Goal: Task Accomplishment & Management: Use online tool/utility

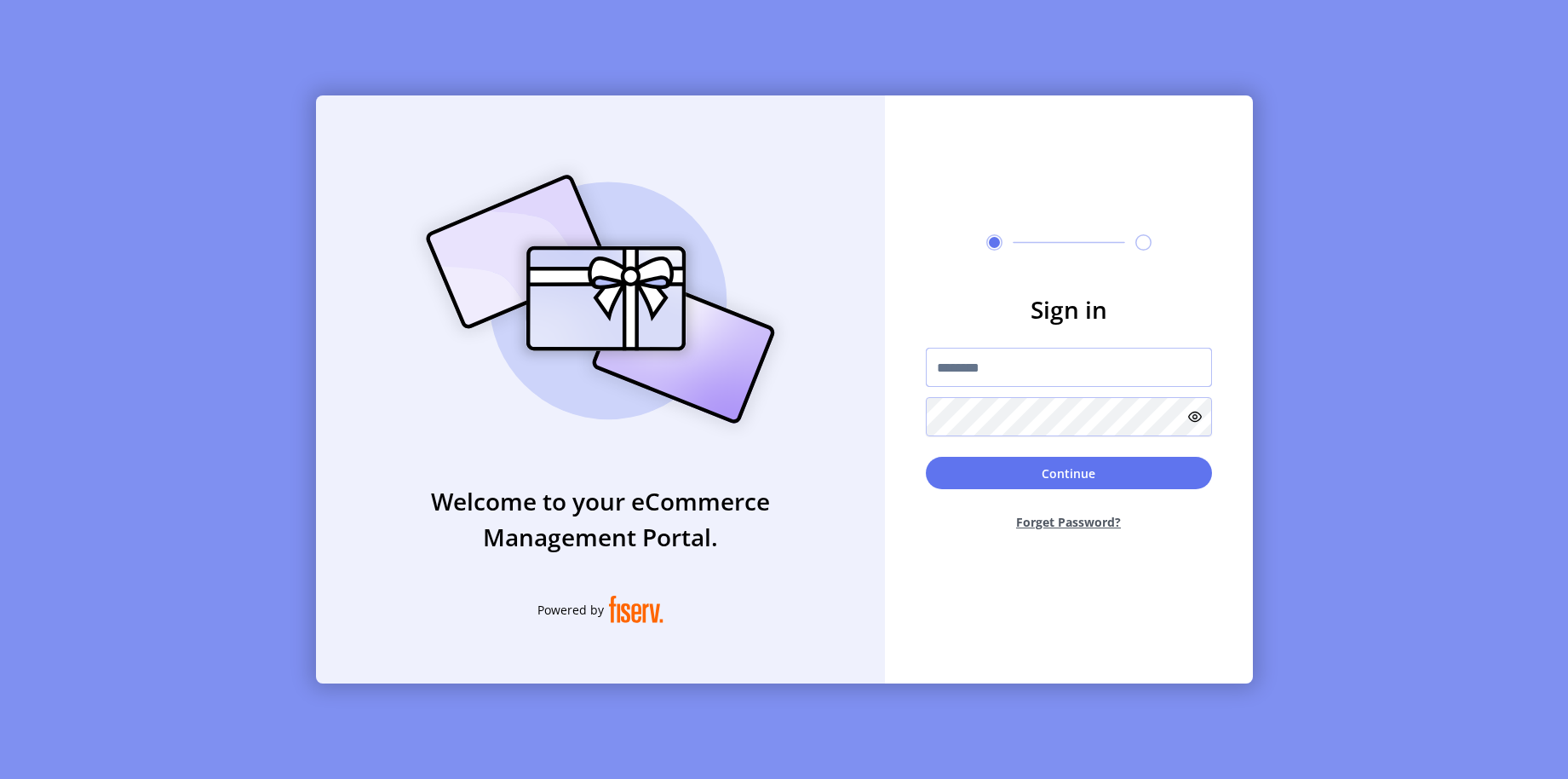
click at [1037, 377] on input "text" at bounding box center [1069, 367] width 286 height 39
type input "**********"
click at [1044, 470] on button "Continue" at bounding box center [1069, 473] width 286 height 33
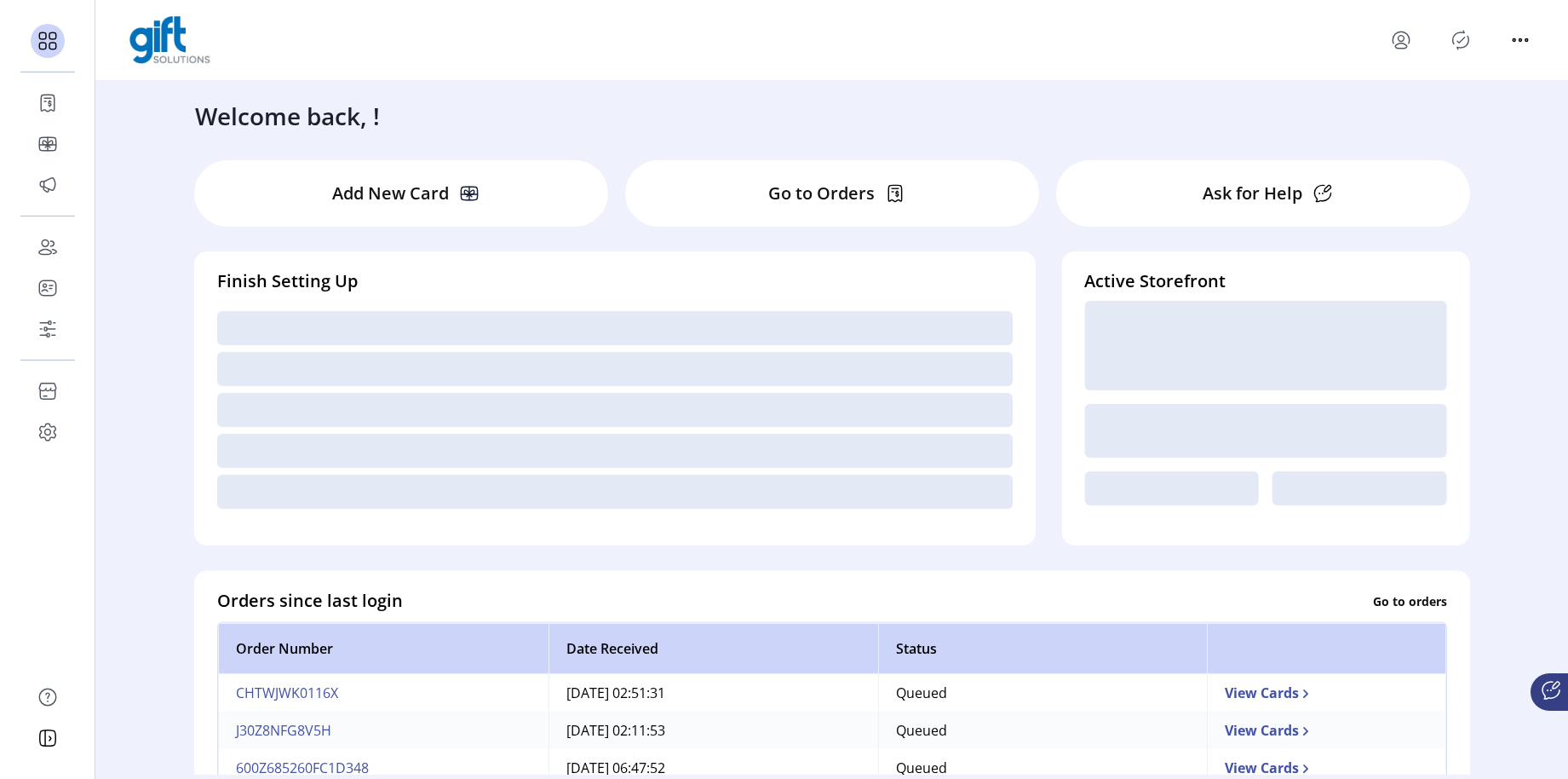
click at [961, 135] on div "Welcome back, ! Add New Card Go to Orders Ask for Help Finish Setting Up Active…" at bounding box center [832, 427] width 1473 height 693
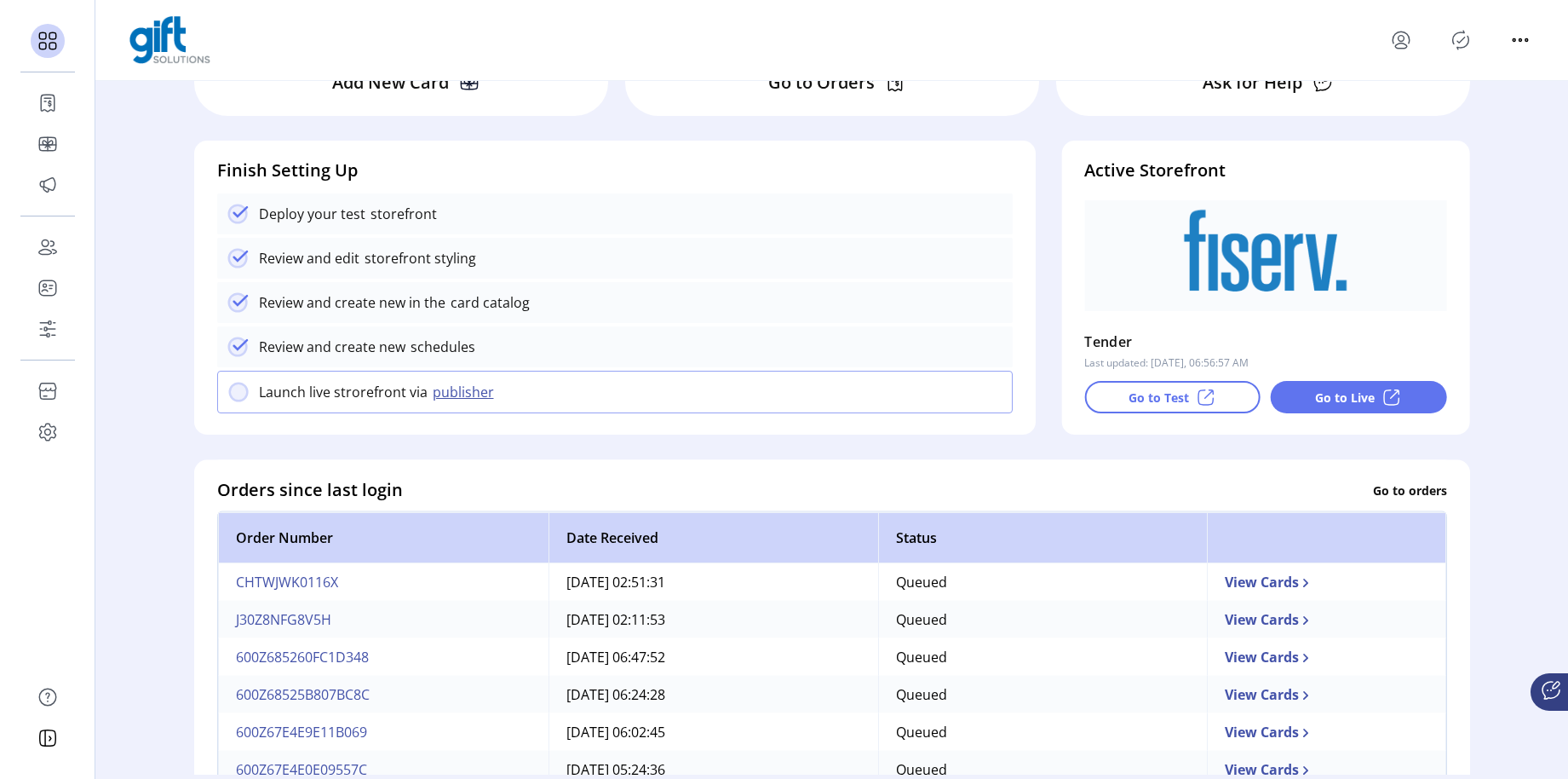
scroll to position [471, 0]
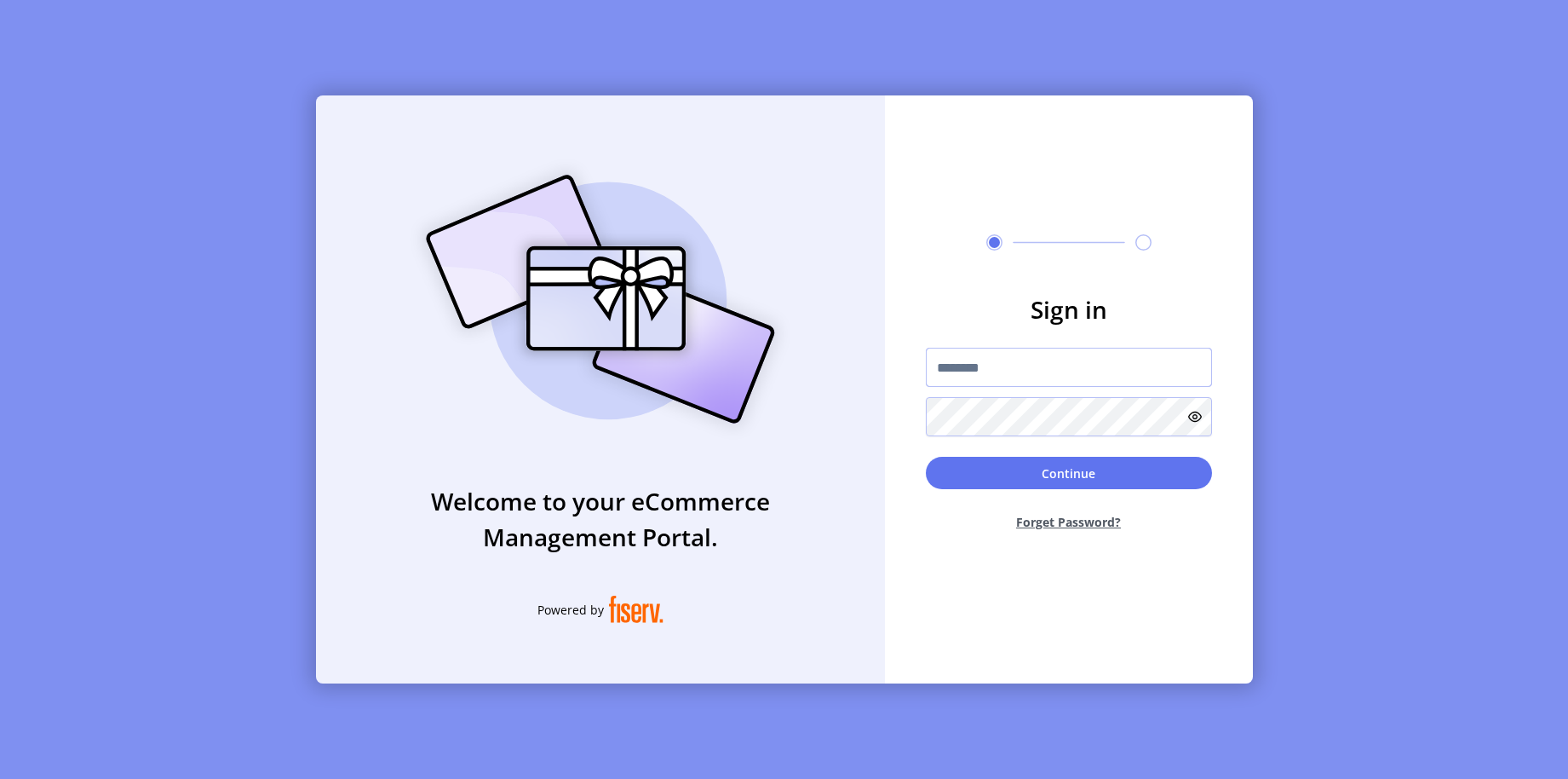
click at [1026, 354] on input "text" at bounding box center [1069, 367] width 286 height 39
type input "**********"
click at [1149, 471] on button "Continue" at bounding box center [1069, 473] width 286 height 33
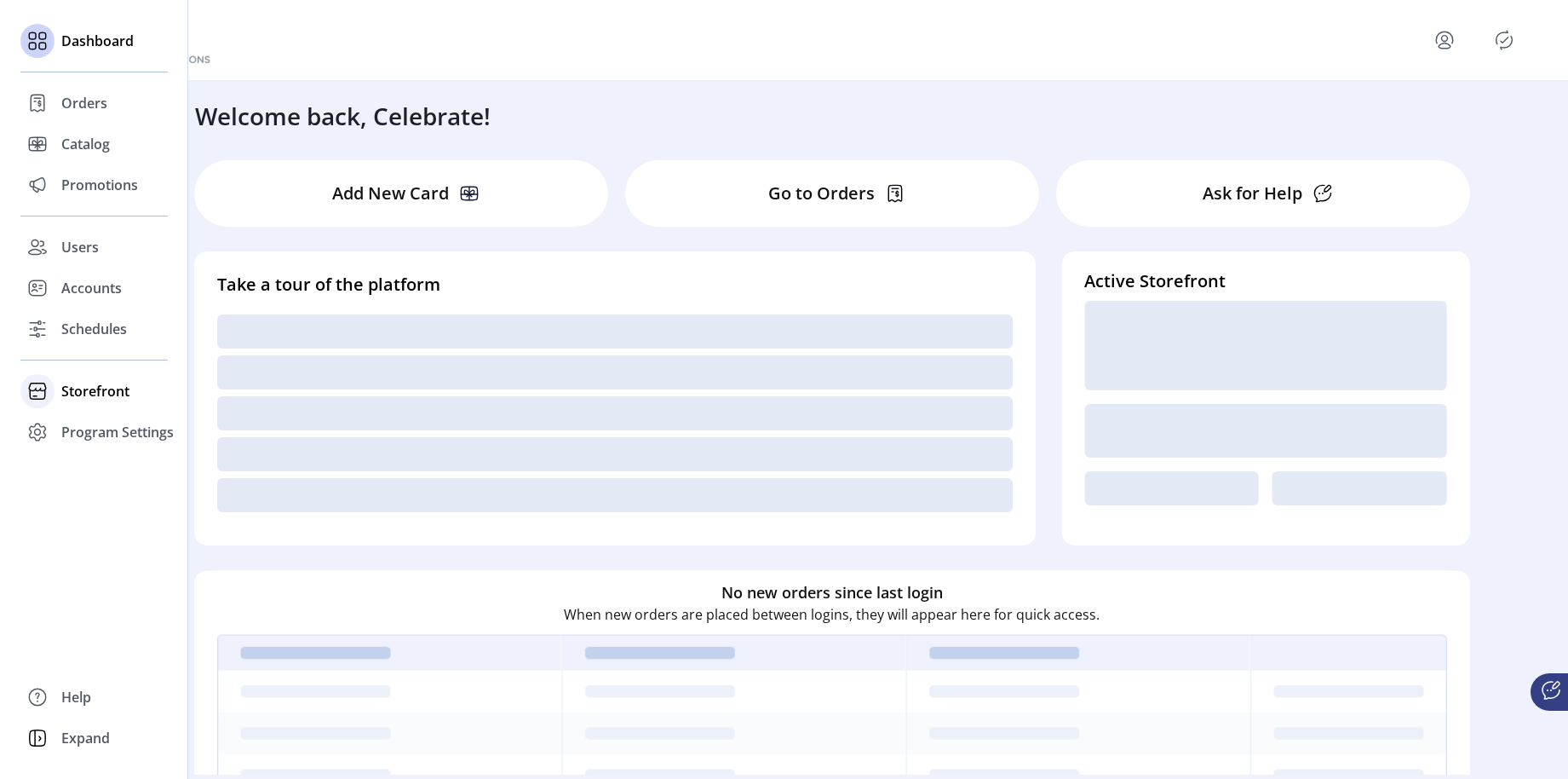
click at [103, 394] on span "Storefront" at bounding box center [94, 390] width 68 height 20
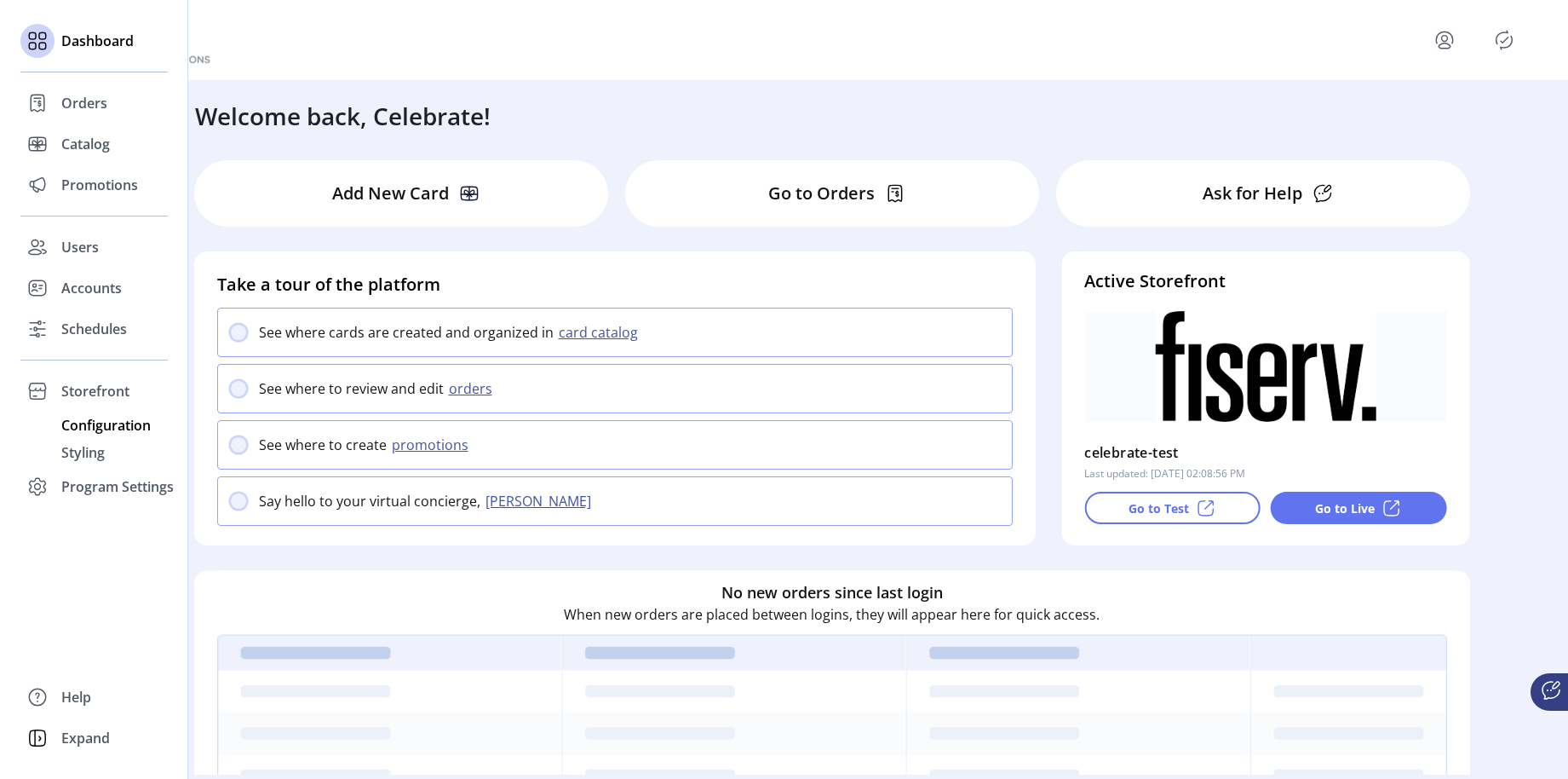
click at [117, 423] on span "Configuration" at bounding box center [105, 425] width 89 height 20
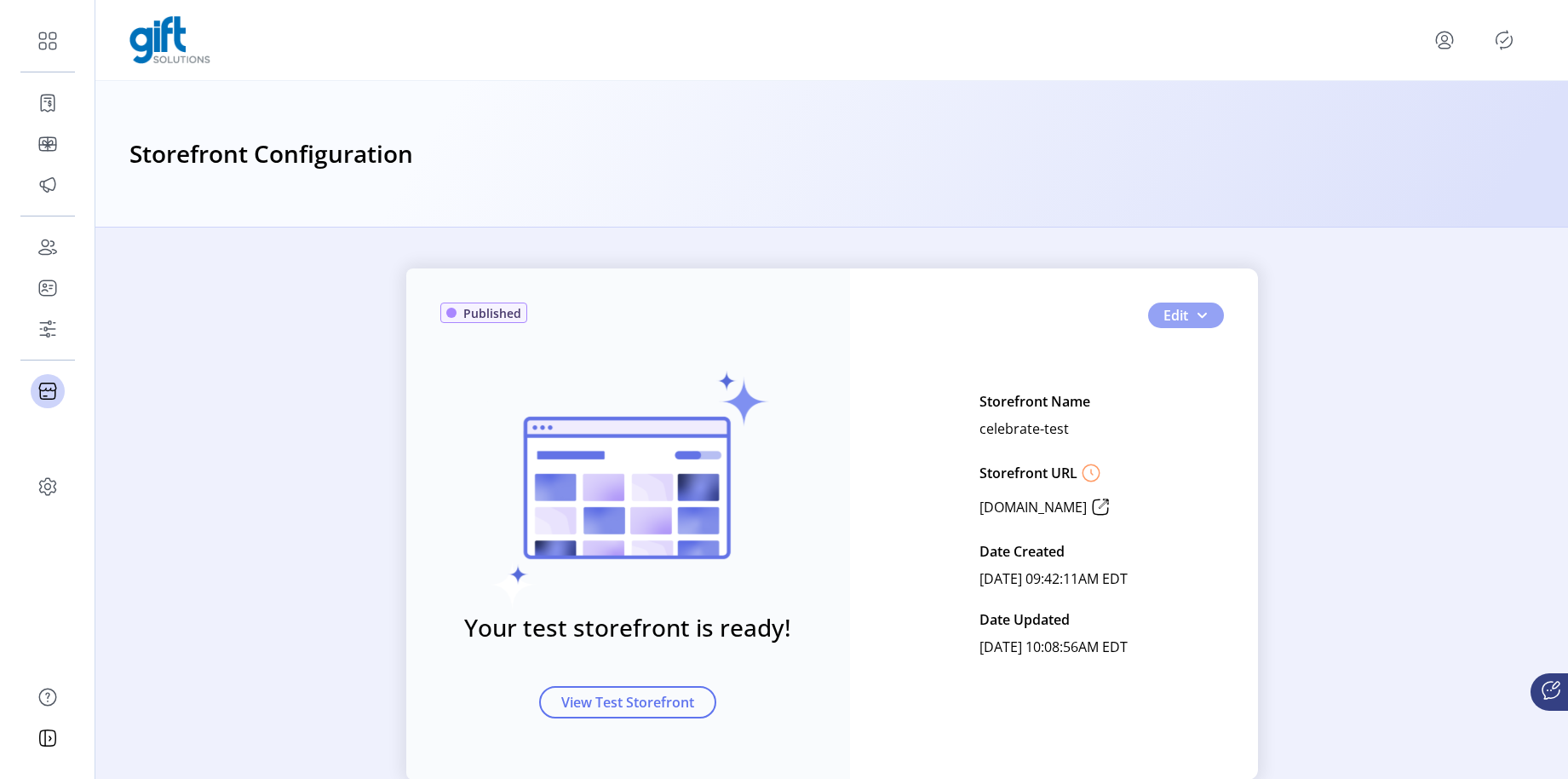
click at [1201, 313] on span "button" at bounding box center [1202, 314] width 13 height 13
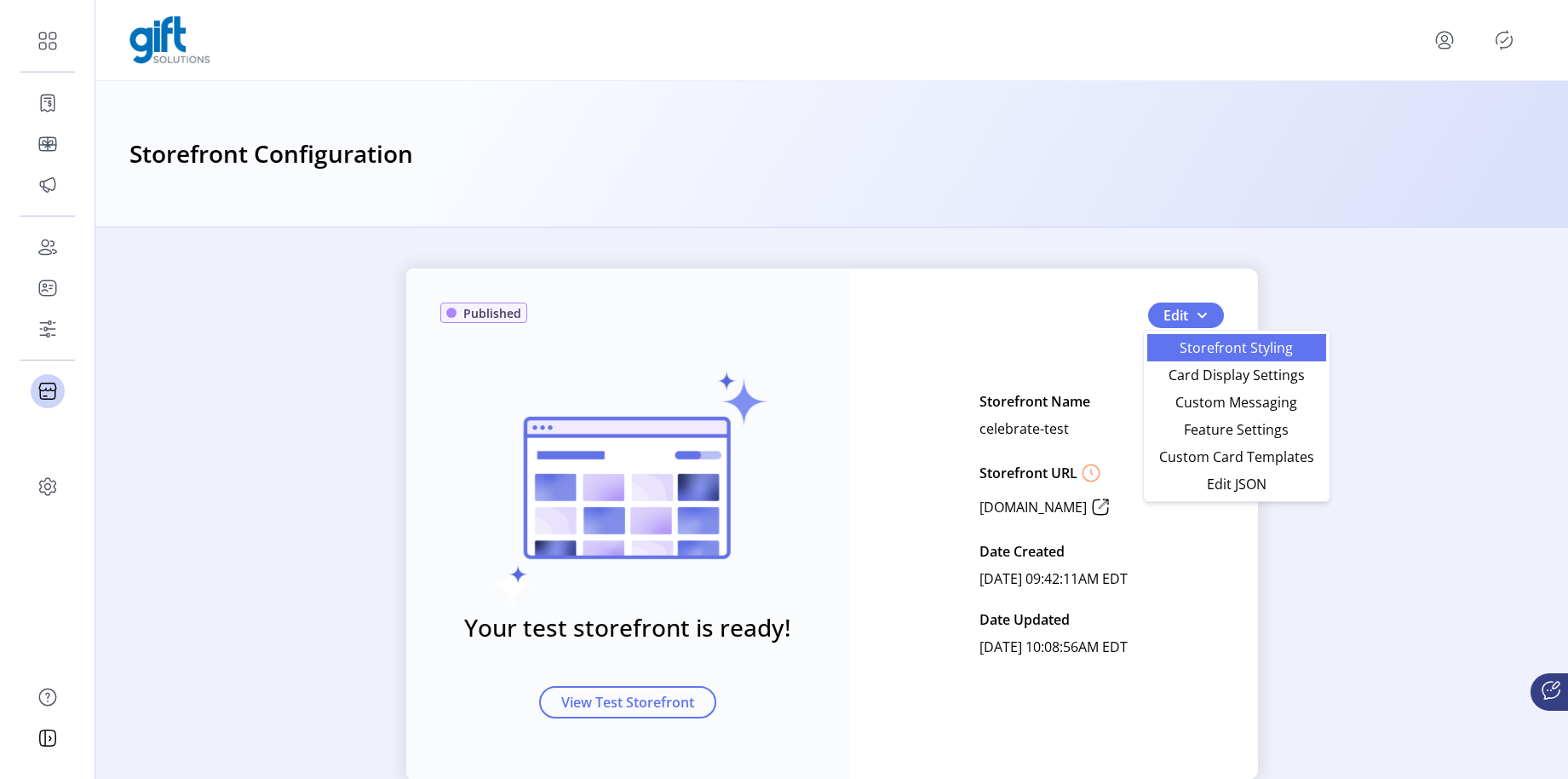
click at [1225, 354] on span "Storefront Styling" at bounding box center [1236, 347] width 158 height 13
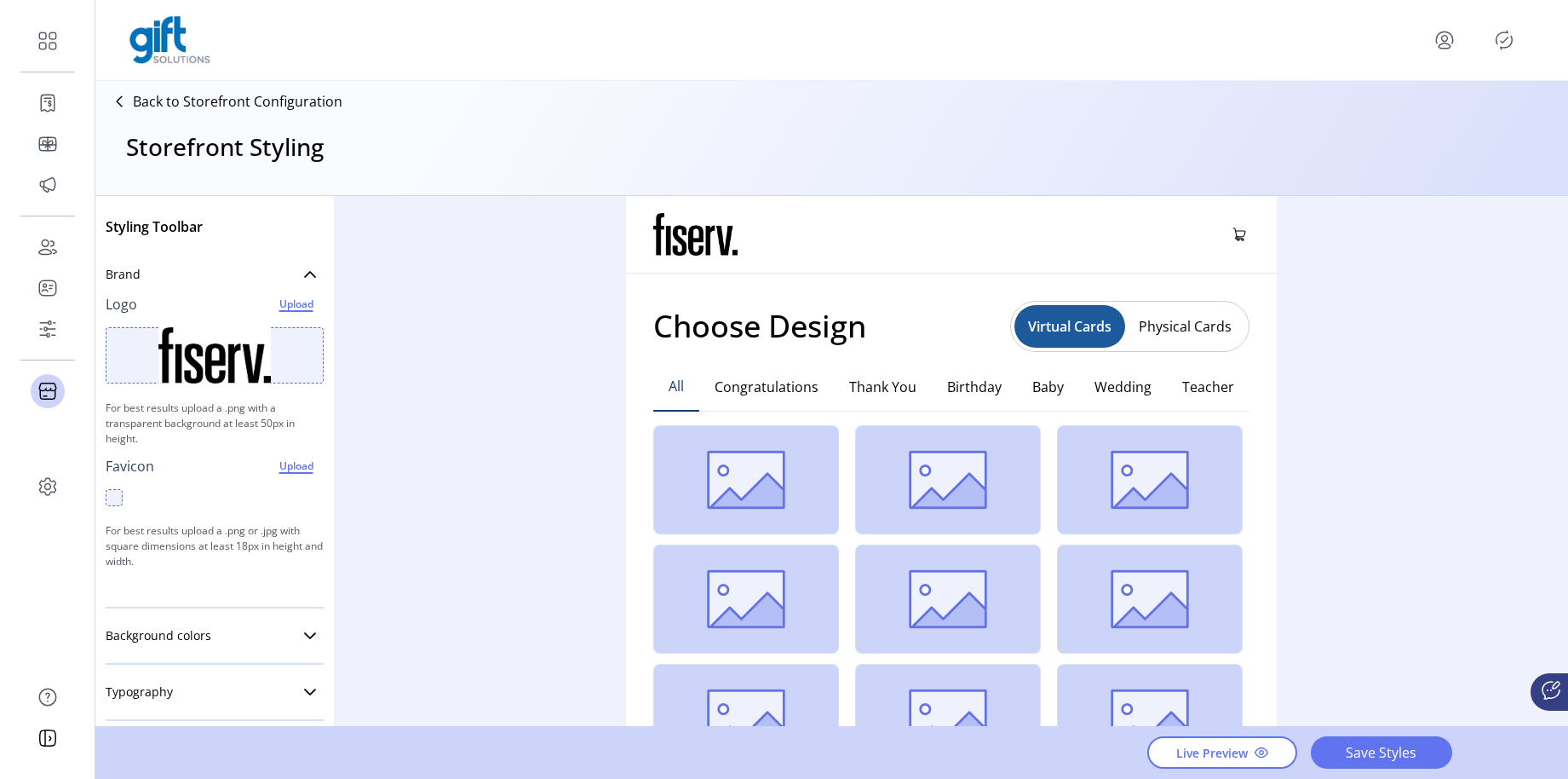
scroll to position [295, 0]
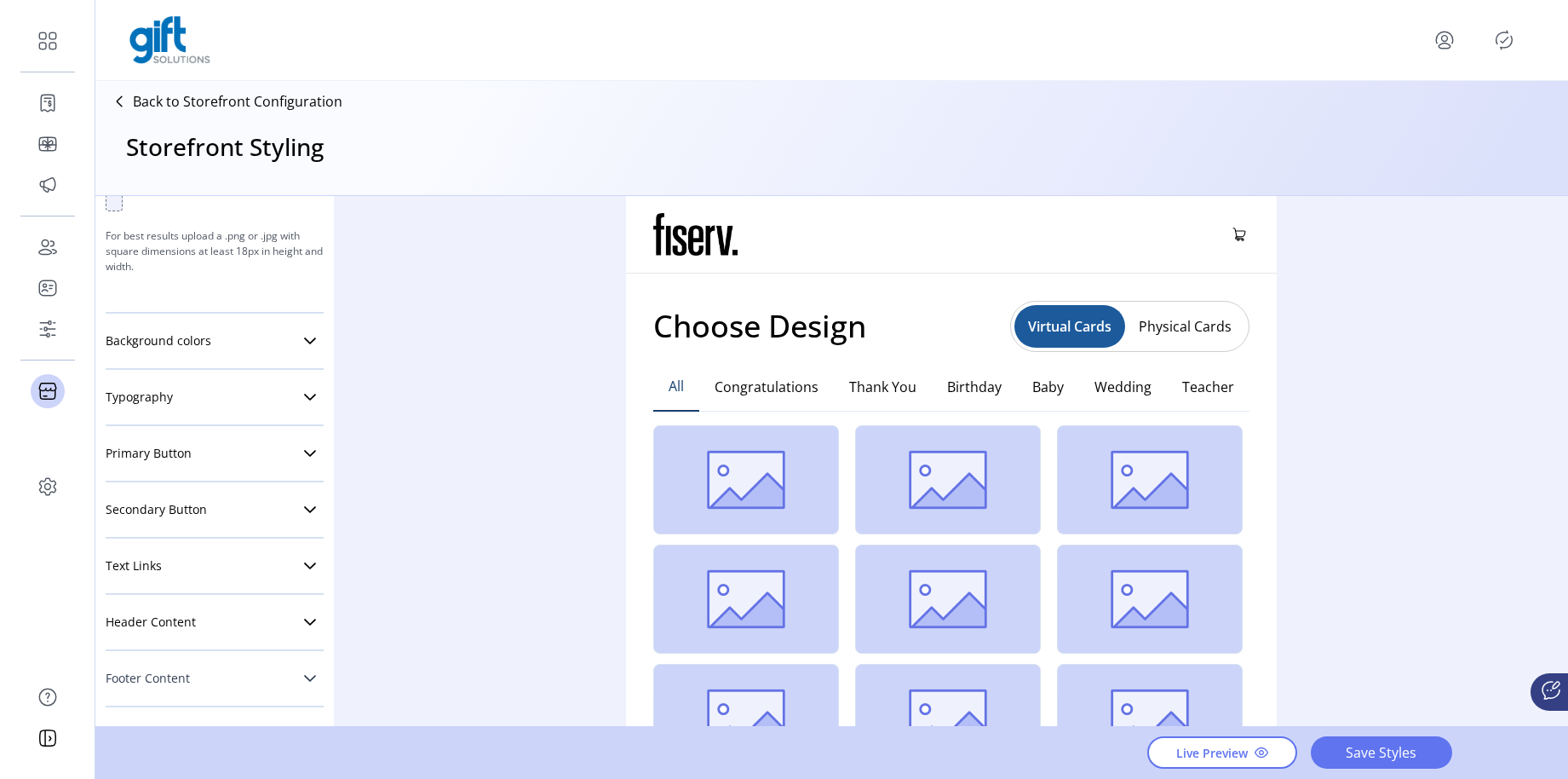
click at [245, 677] on link "Footer Content" at bounding box center [215, 678] width 218 height 34
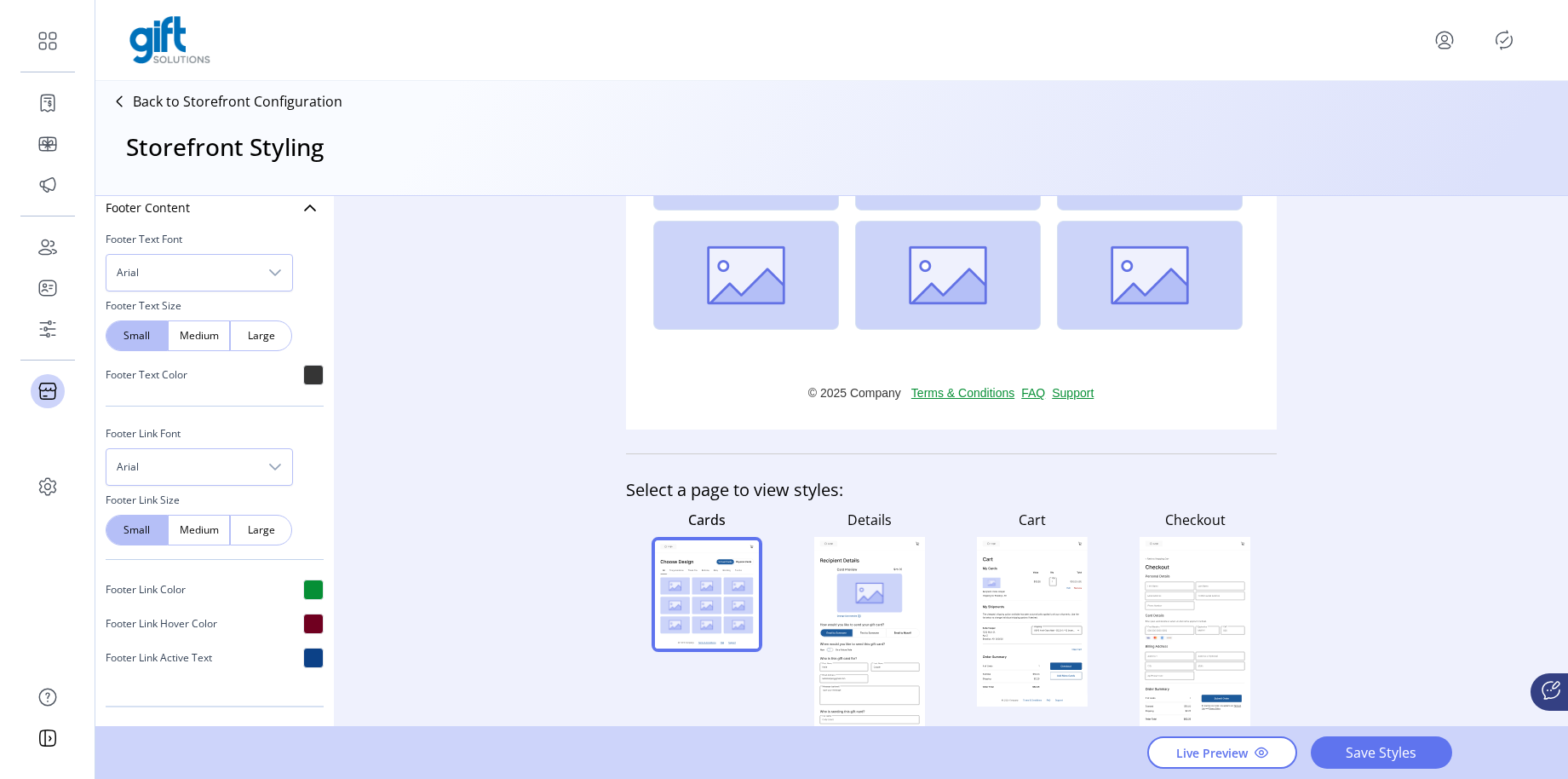
scroll to position [406, 0]
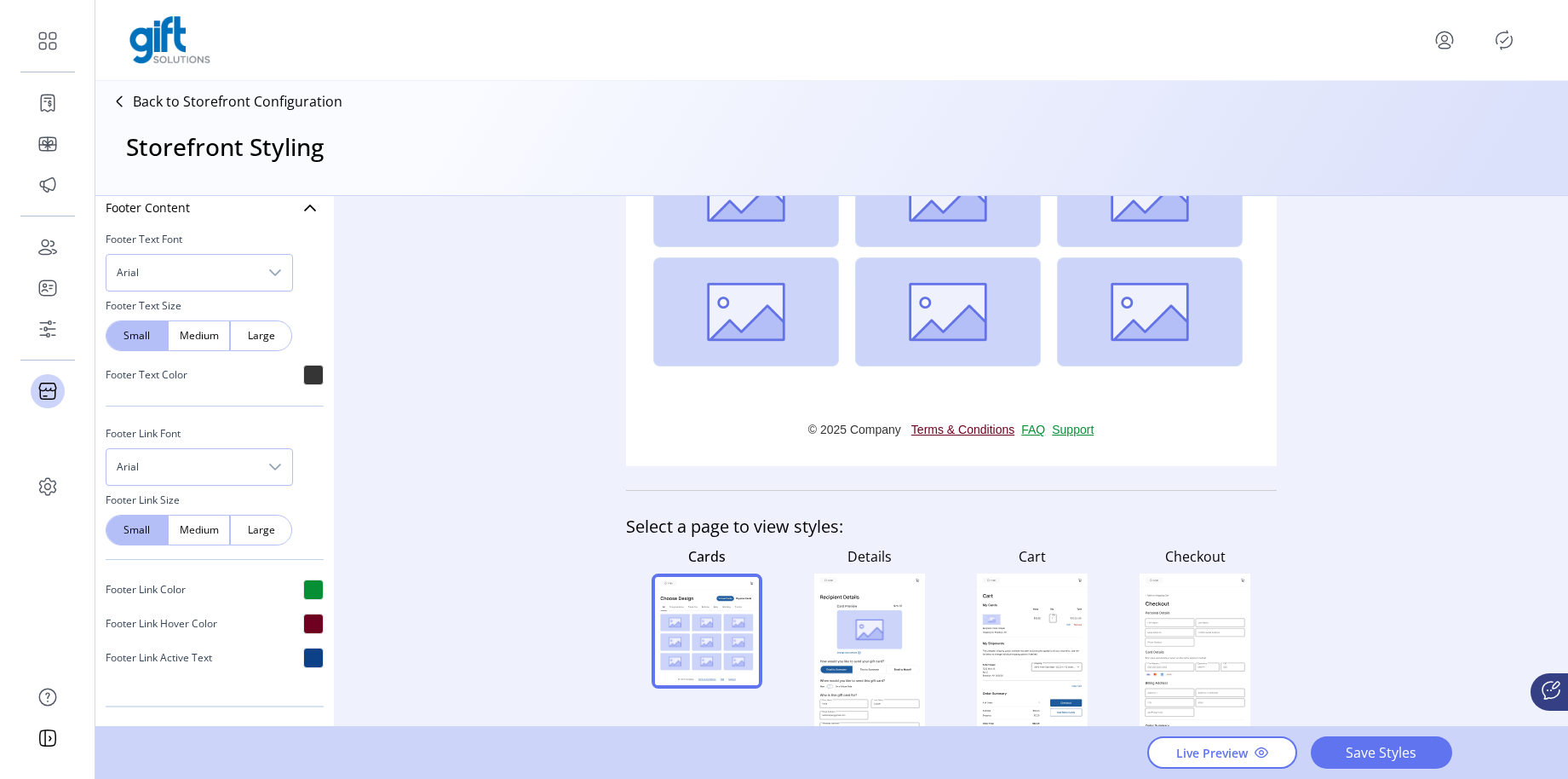
click at [939, 432] on link "Terms & Conditions" at bounding box center [966, 430] width 109 height 18
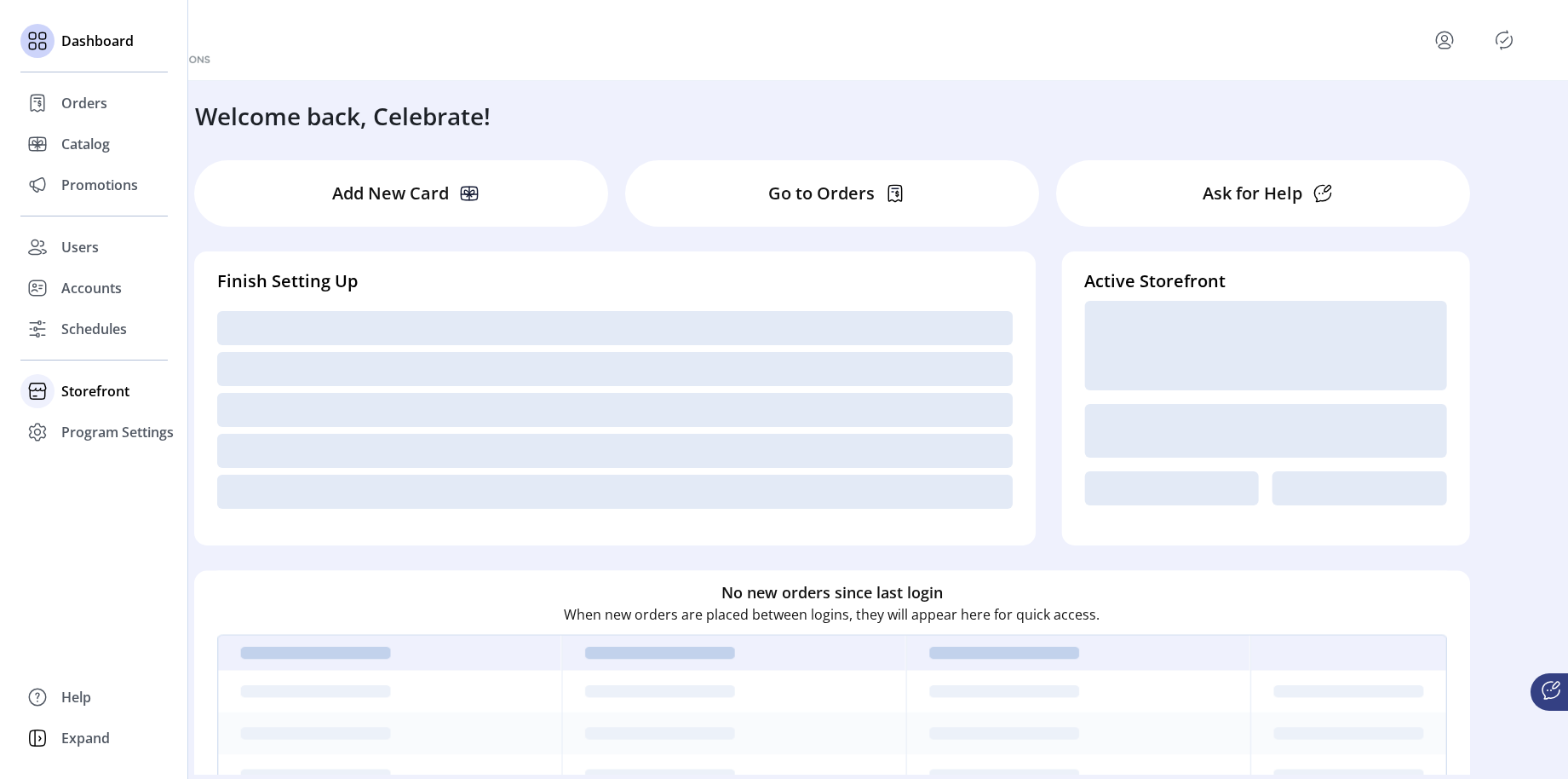
click at [94, 390] on span "Storefront" at bounding box center [94, 390] width 68 height 20
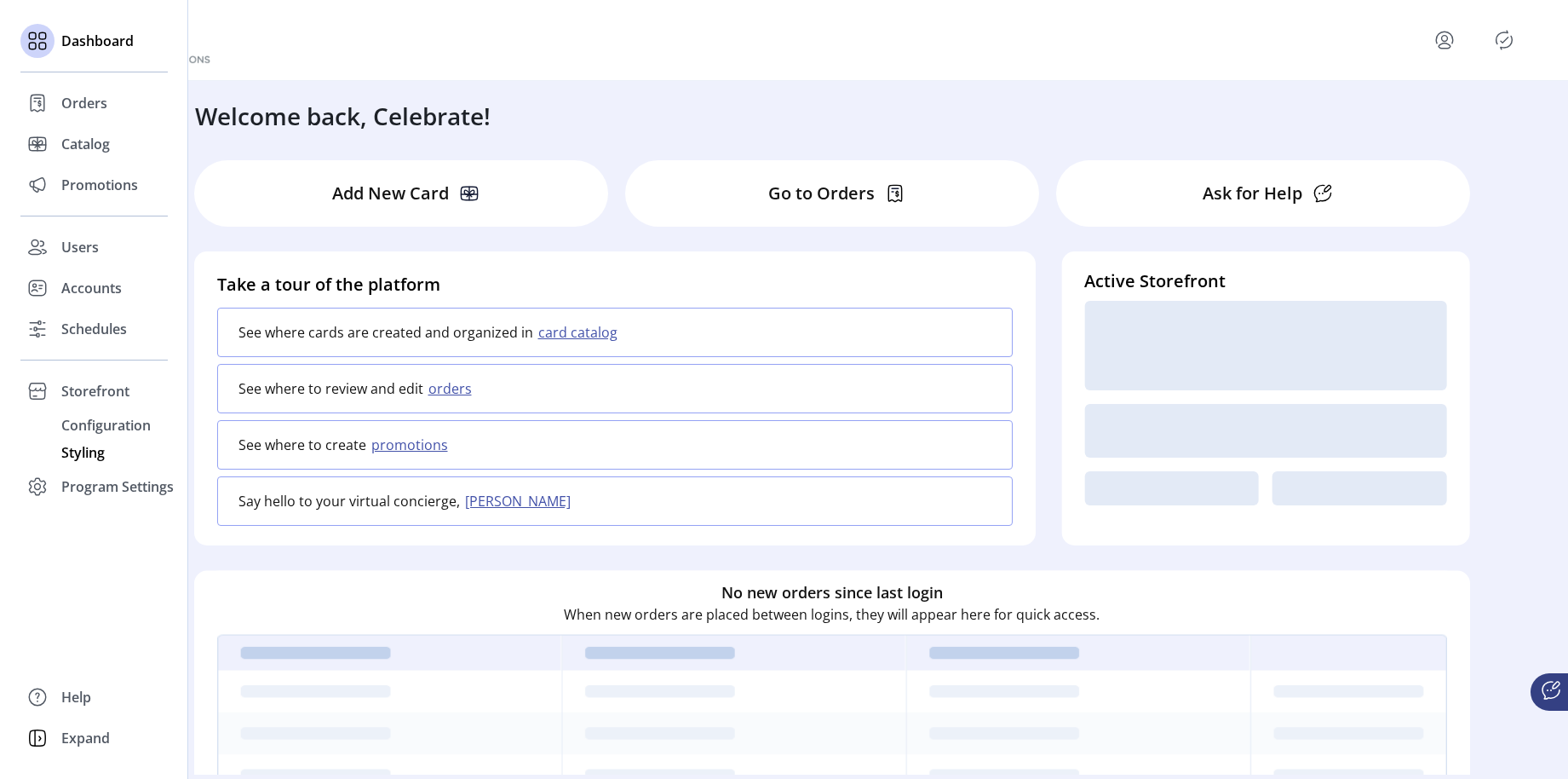
click at [99, 450] on span "Styling" at bounding box center [82, 452] width 43 height 20
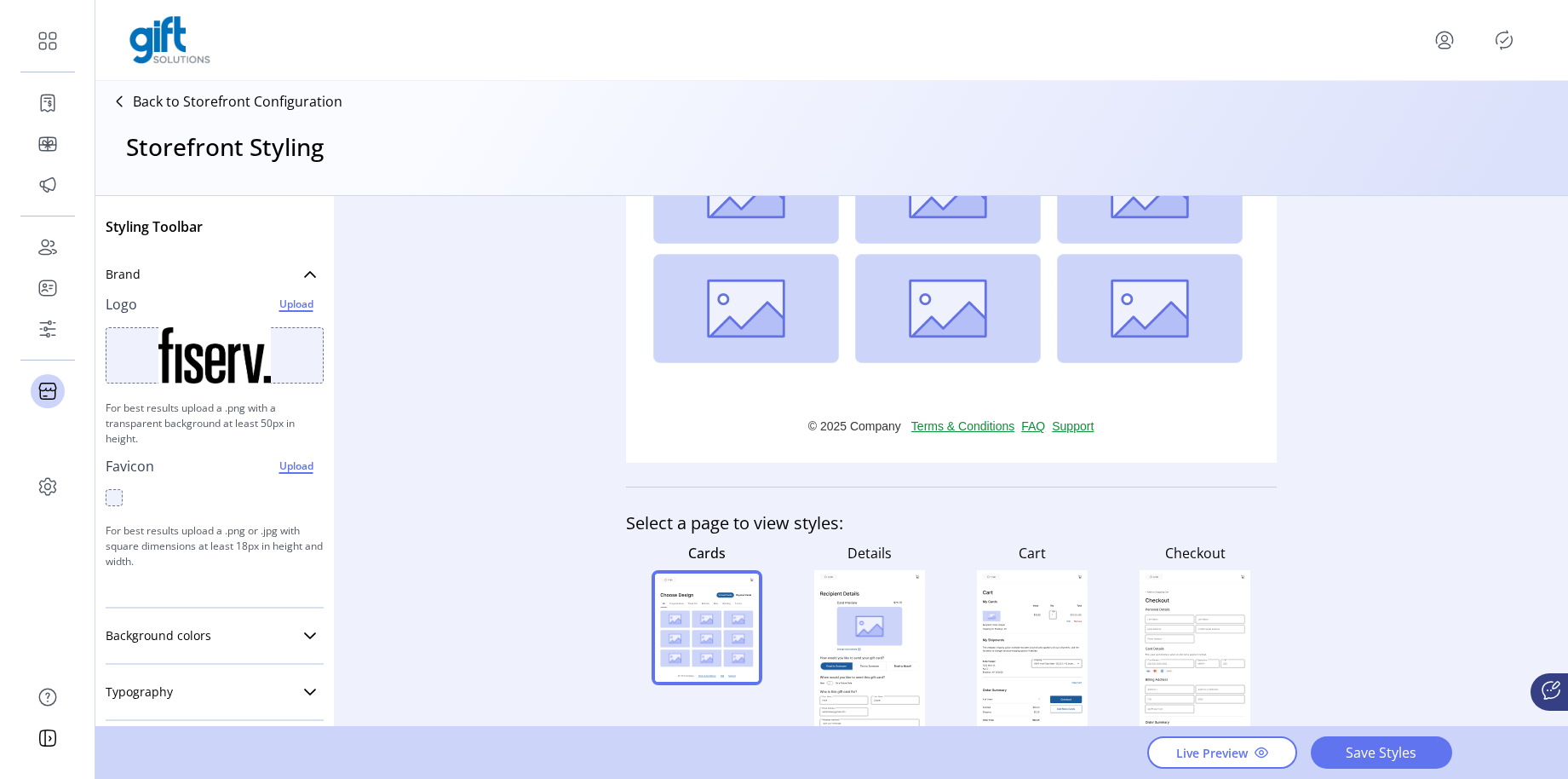
scroll to position [475, 0]
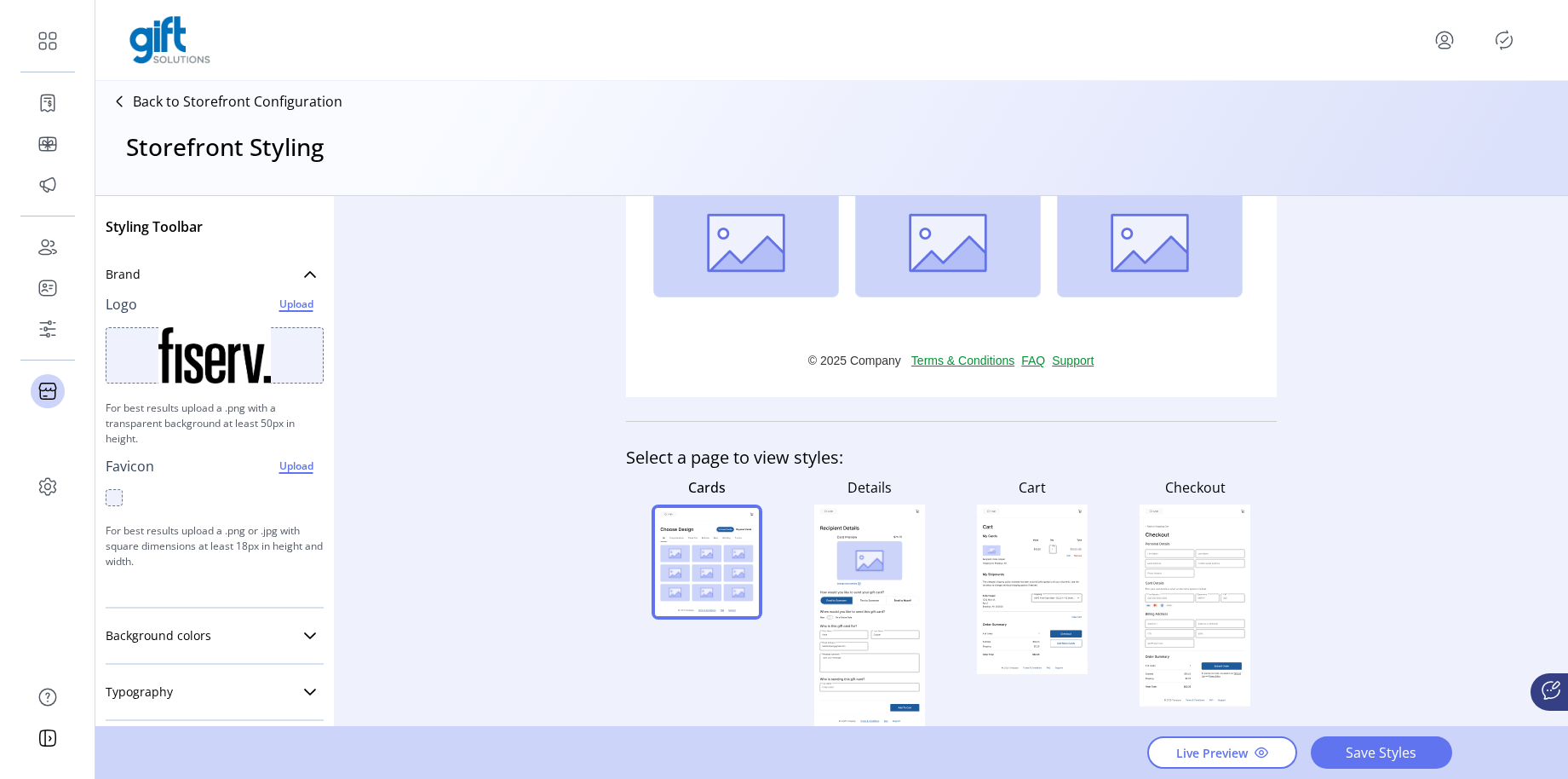
click at [893, 549] on rect at bounding box center [871, 561] width 65 height 39
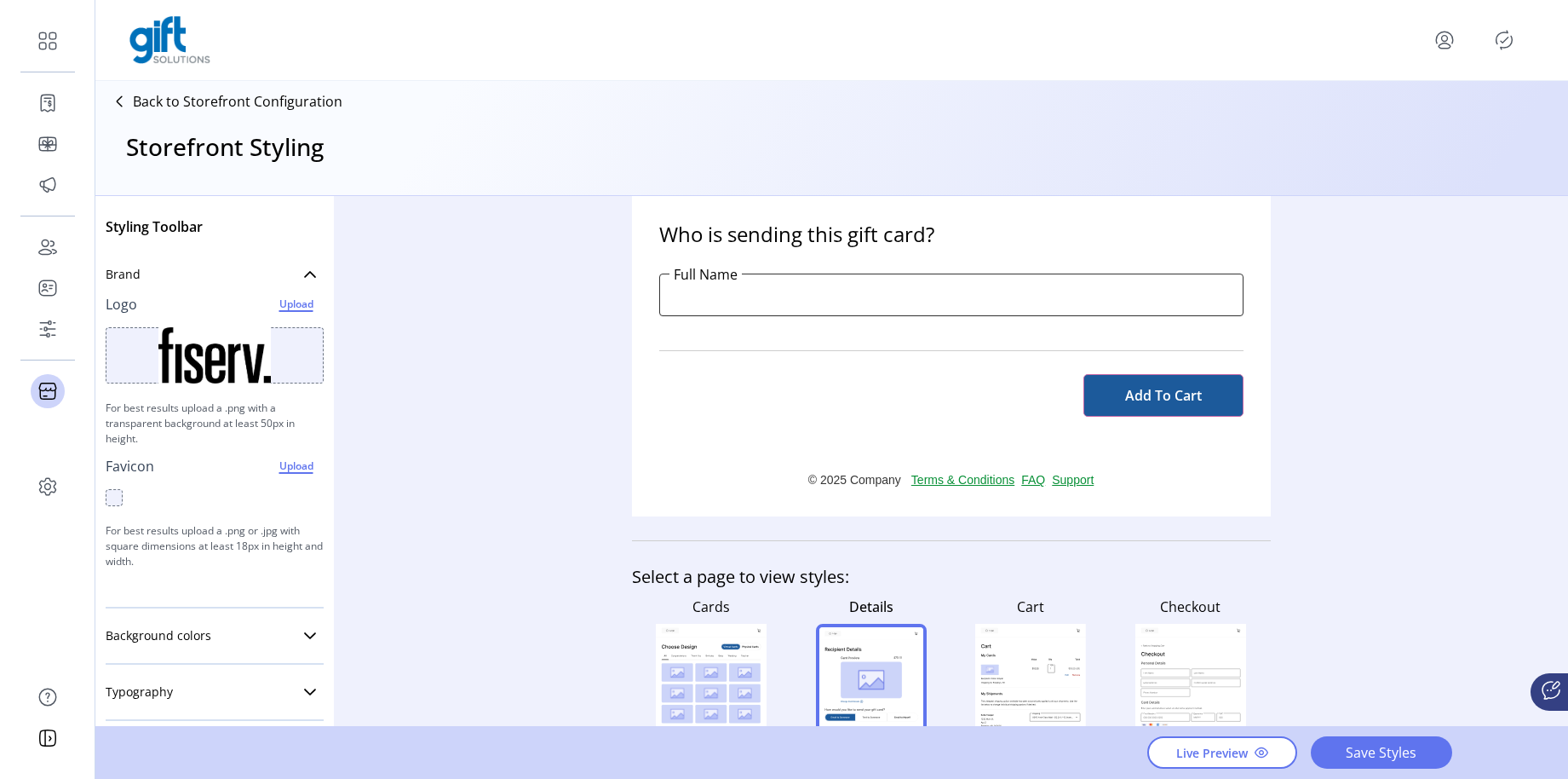
scroll to position [1066, 0]
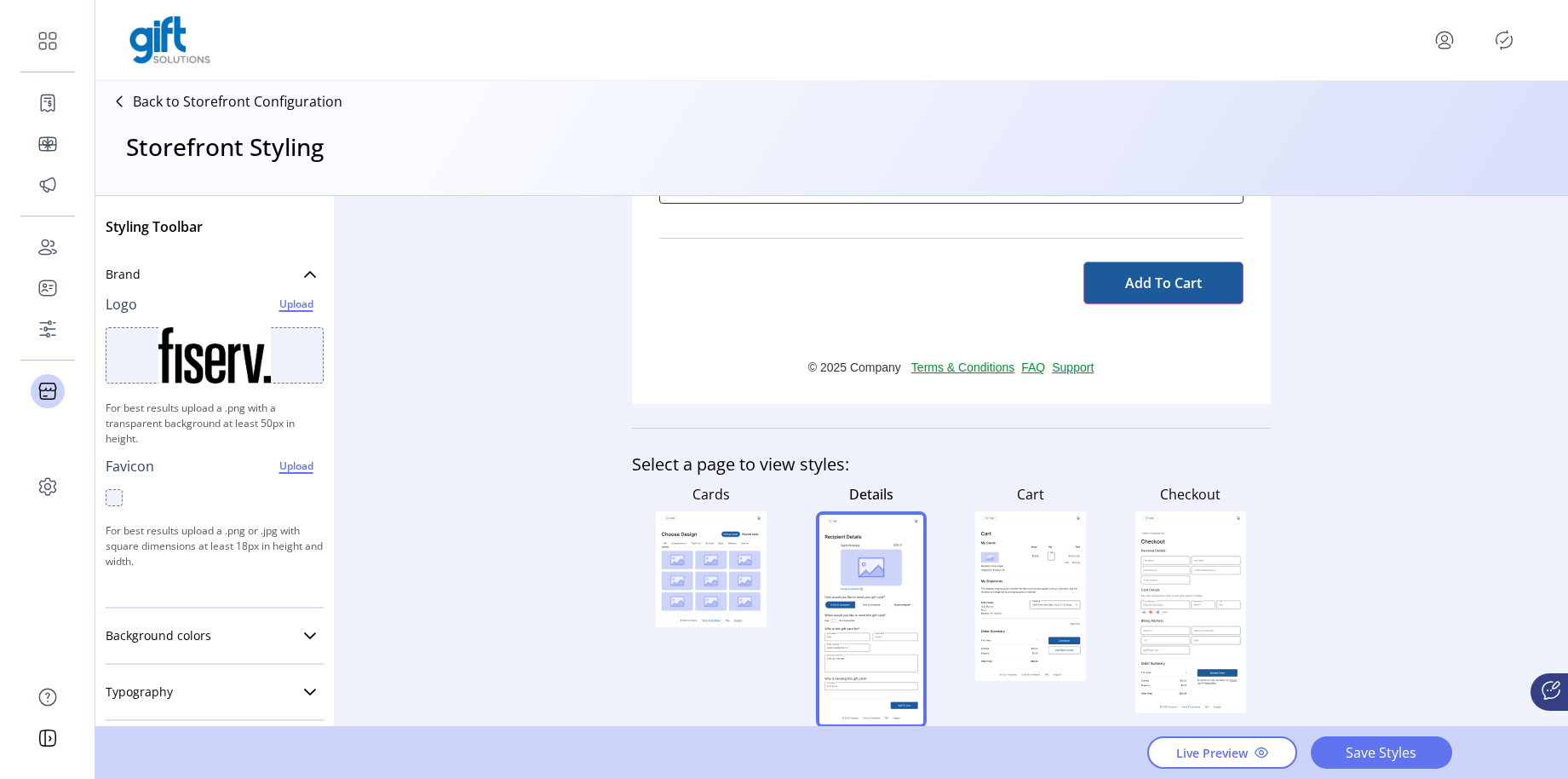
click at [1038, 568] on icon at bounding box center [1031, 562] width 99 height 26
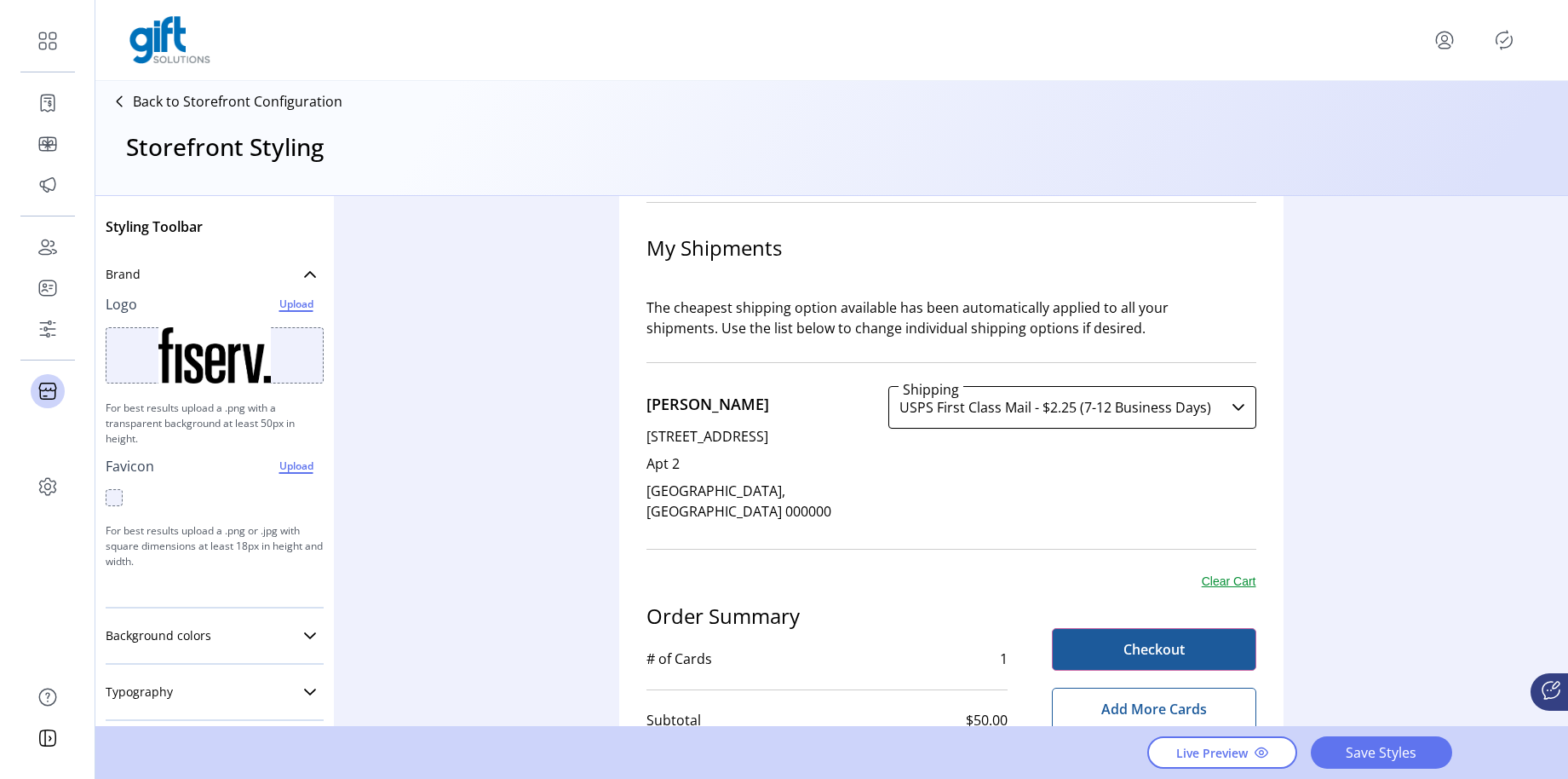
scroll to position [872, 0]
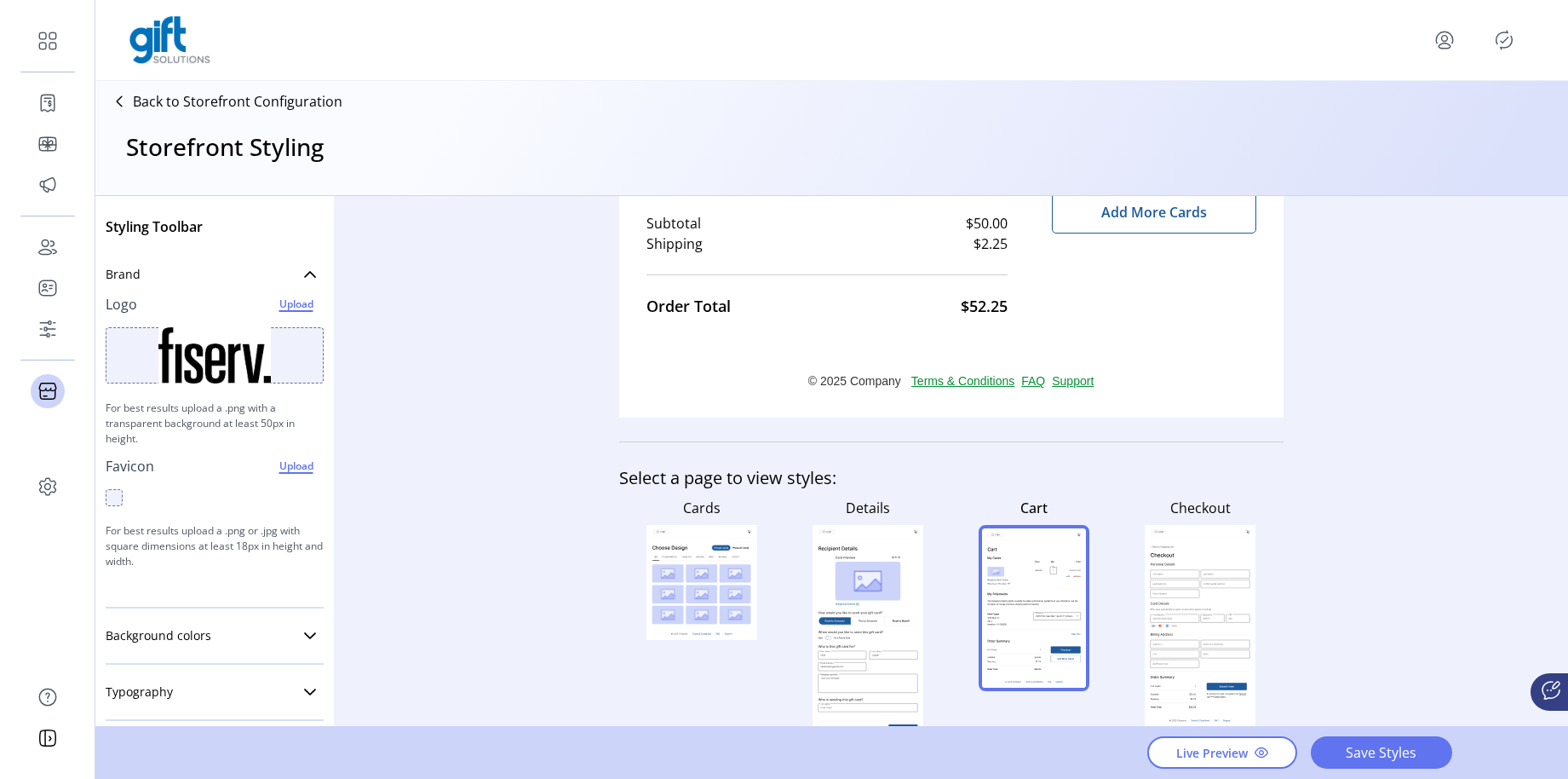
click at [1176, 548] on rect at bounding box center [1200, 625] width 110 height 202
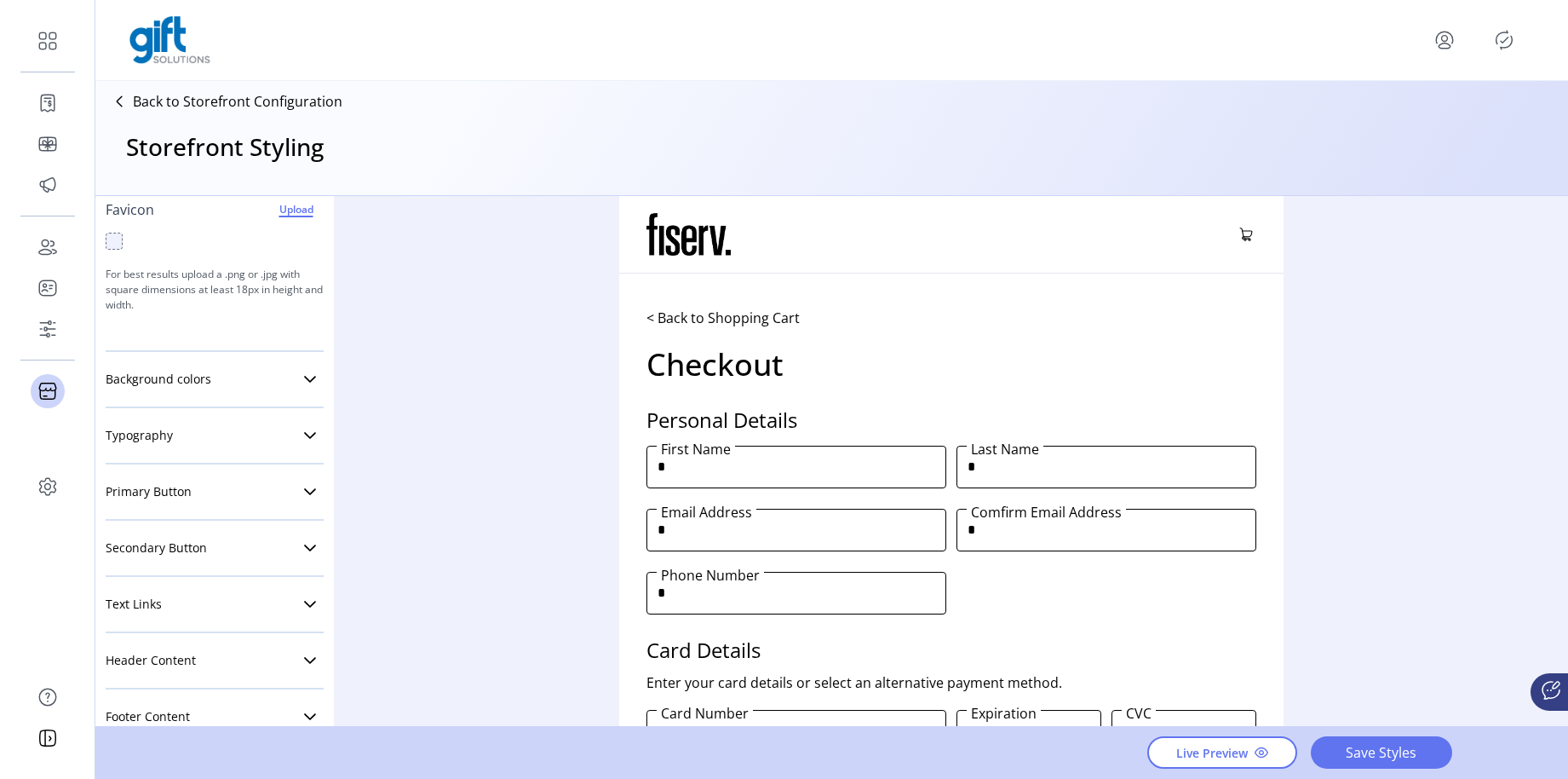
scroll to position [295, 0]
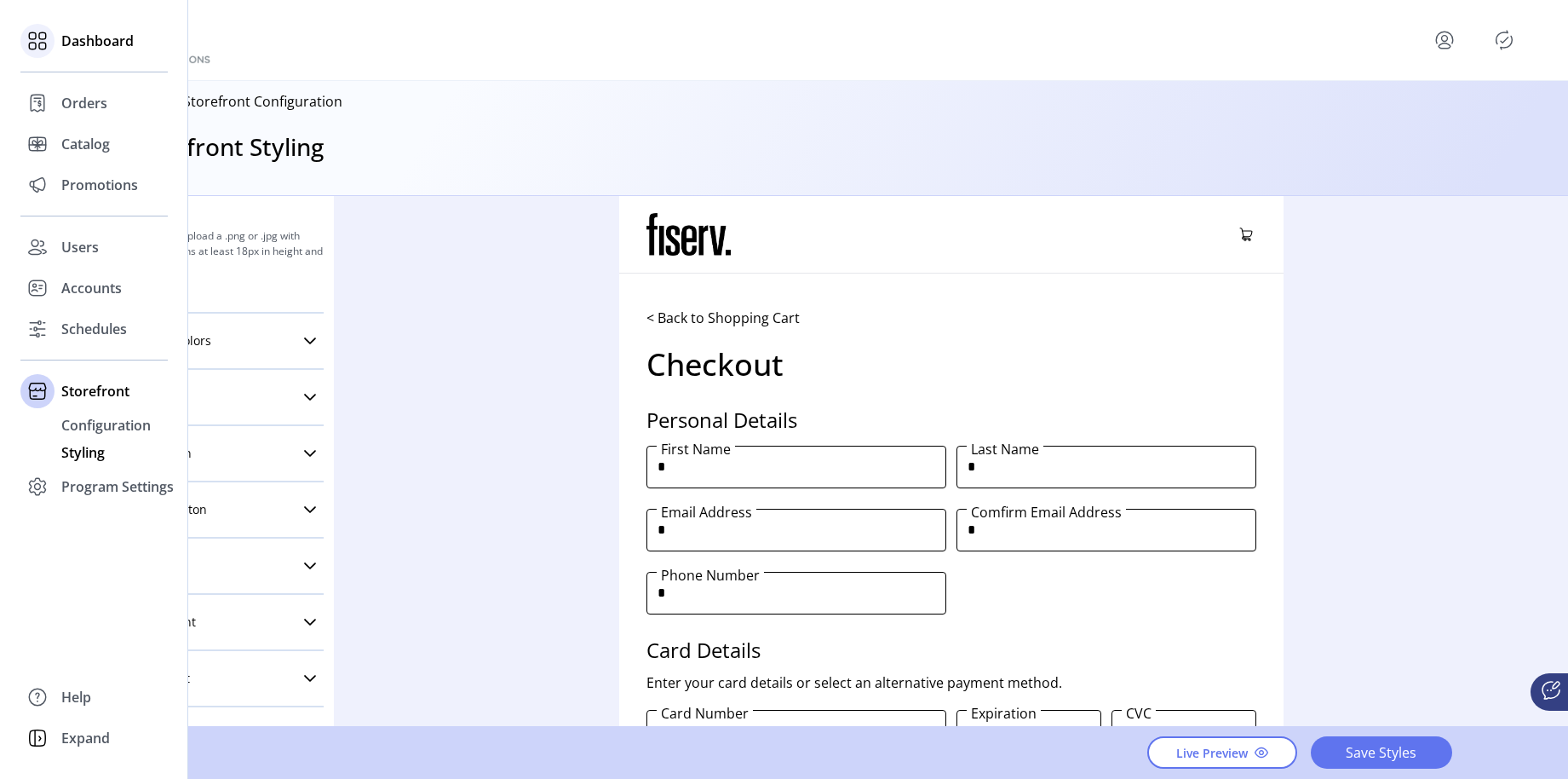
click at [61, 41] on span "Dashboard" at bounding box center [97, 41] width 72 height 20
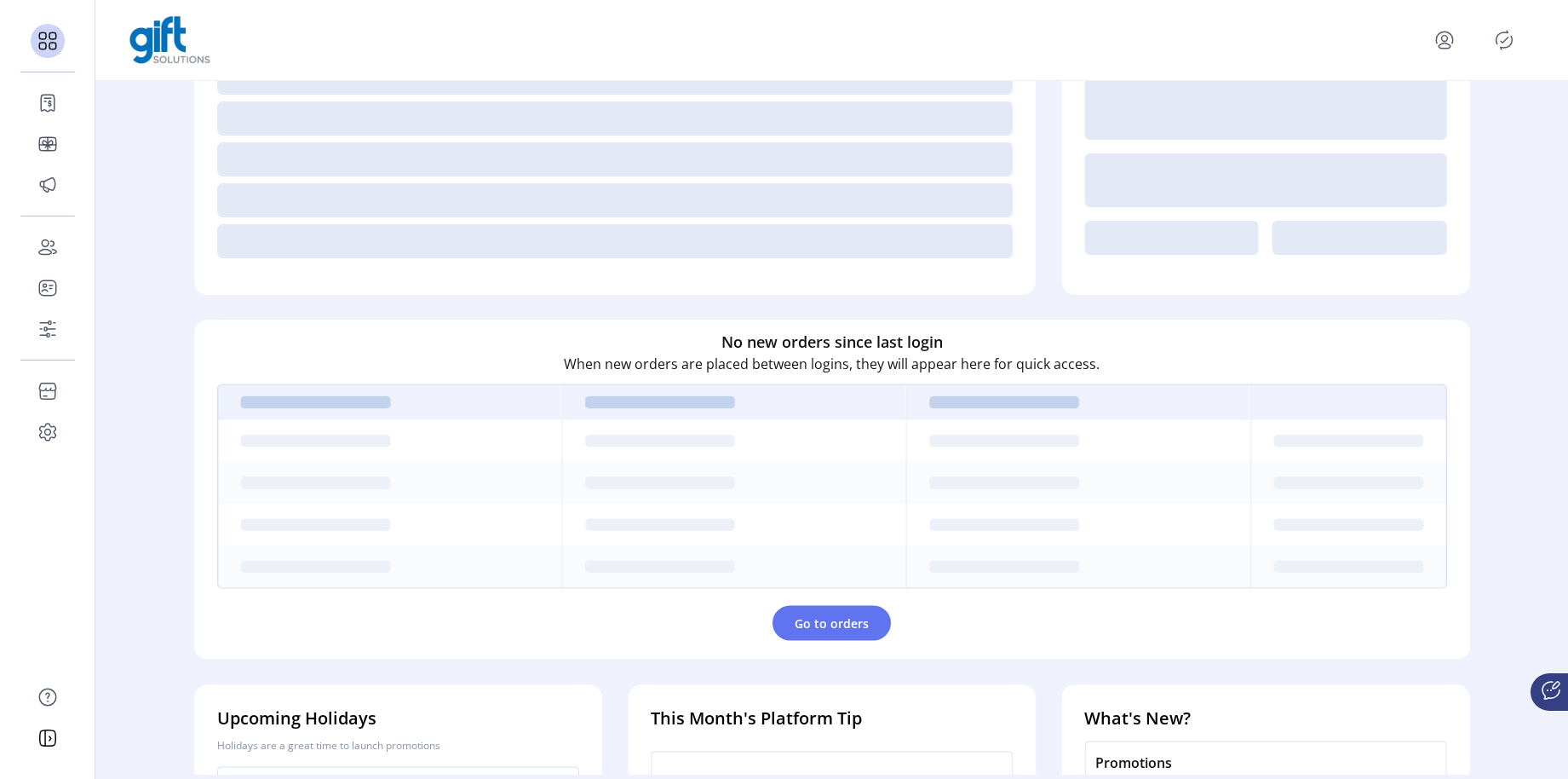
scroll to position [471, 0]
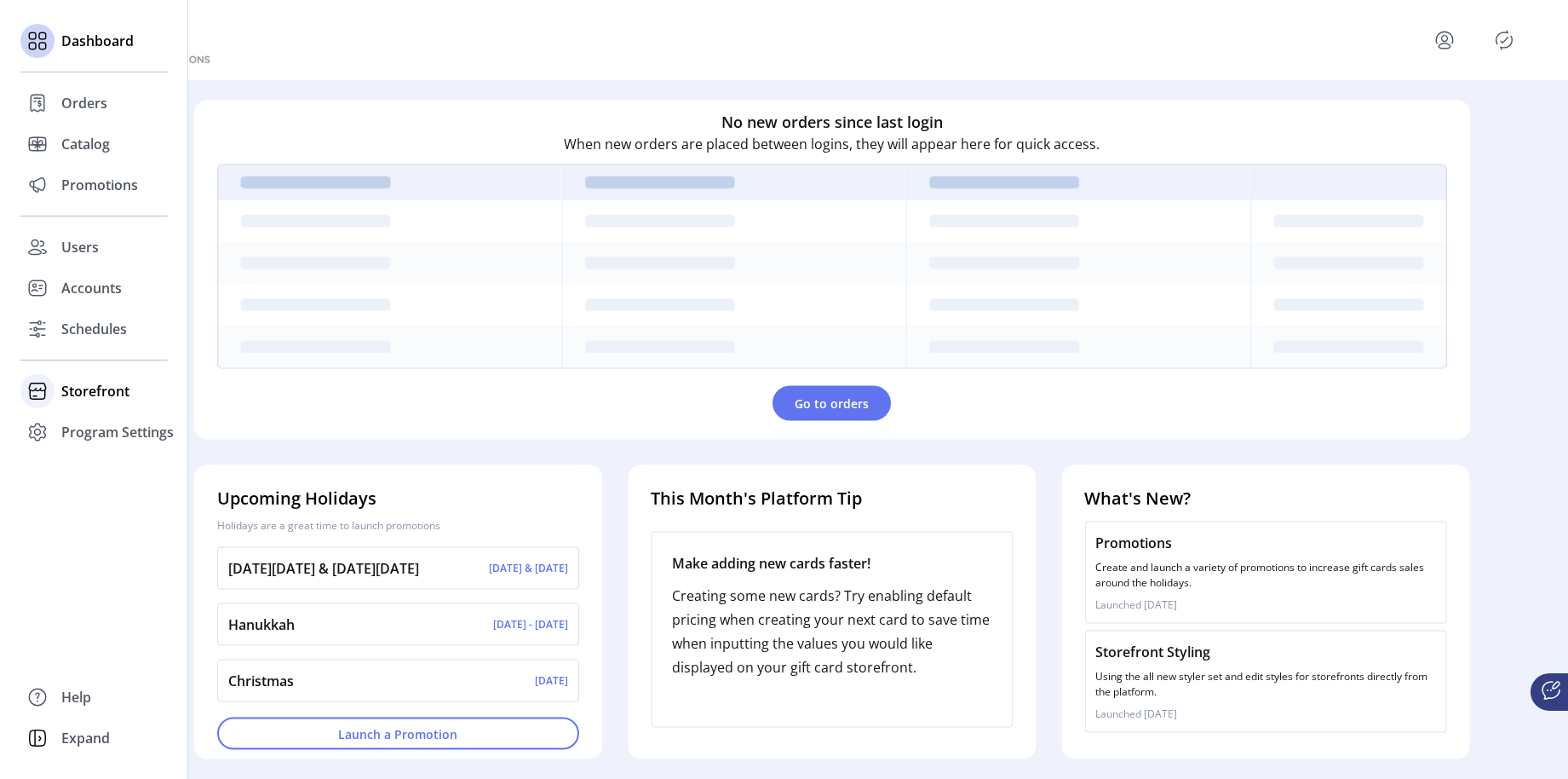
click at [49, 384] on icon at bounding box center [37, 390] width 27 height 27
click at [106, 425] on span "Configuration" at bounding box center [105, 425] width 89 height 20
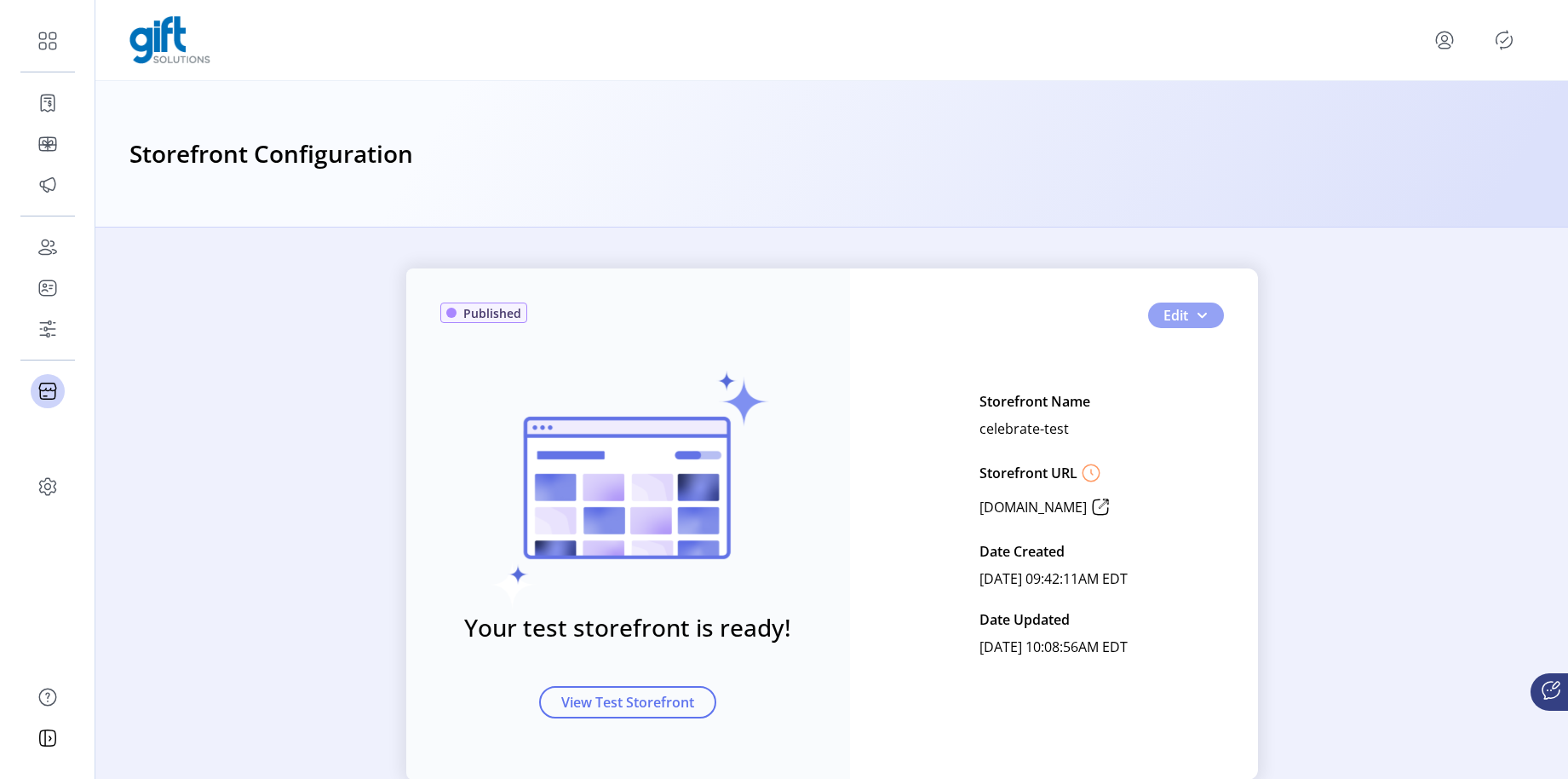
click at [1217, 317] on button "Edit" at bounding box center [1187, 315] width 76 height 26
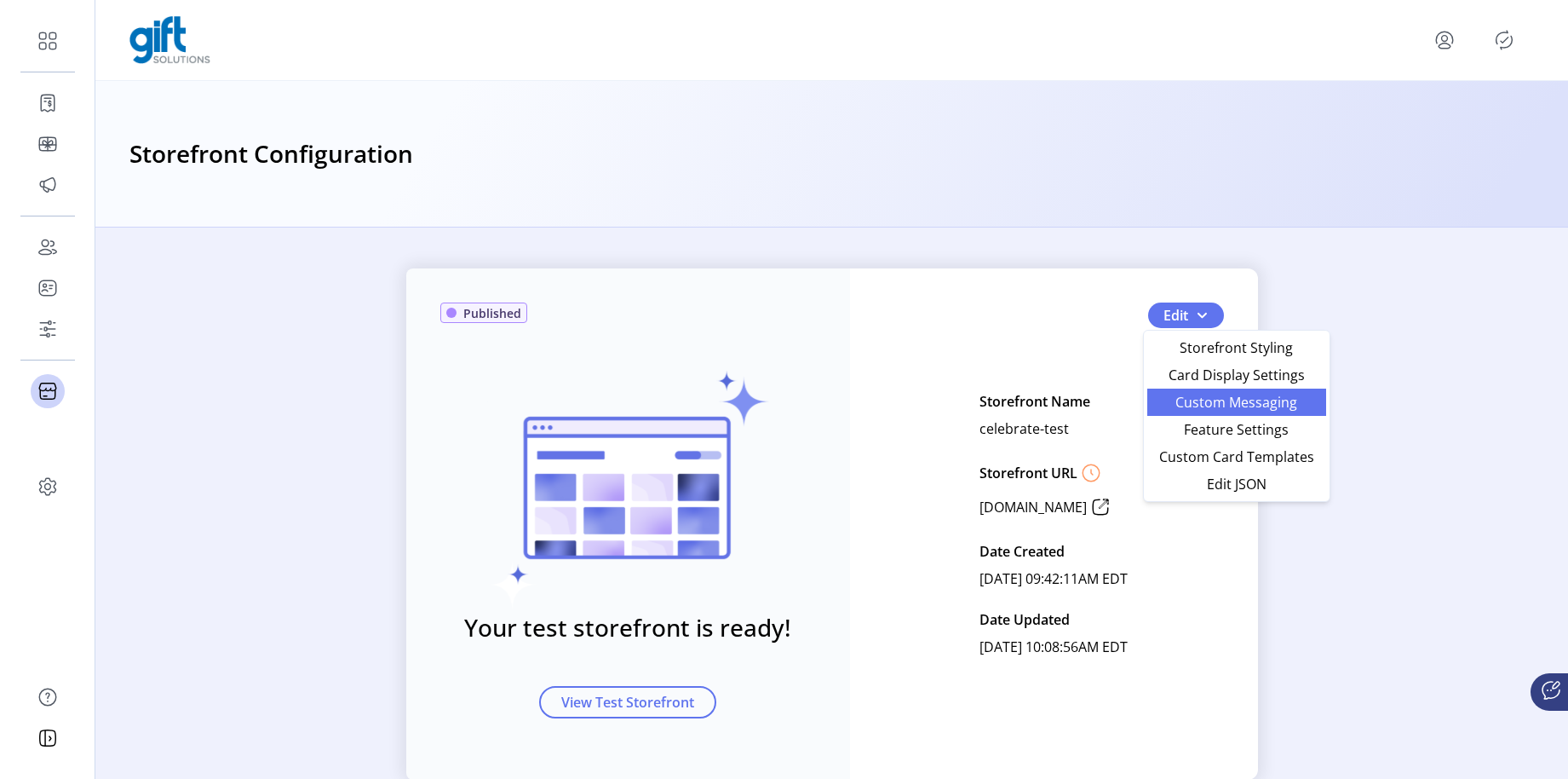
click at [1202, 396] on span "Custom Messaging" at bounding box center [1236, 402] width 158 height 13
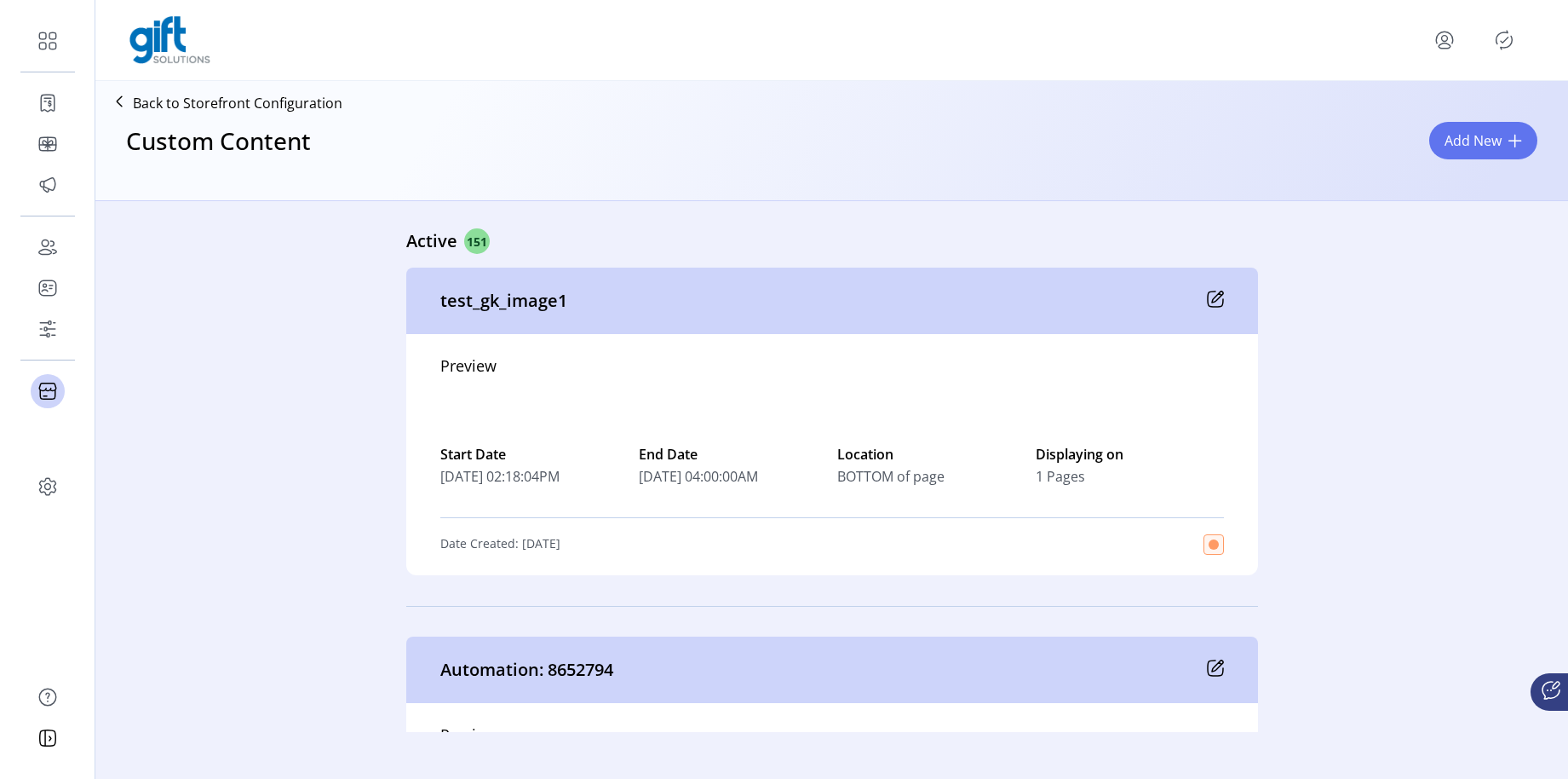
click at [1460, 157] on button "Add New" at bounding box center [1483, 140] width 109 height 37
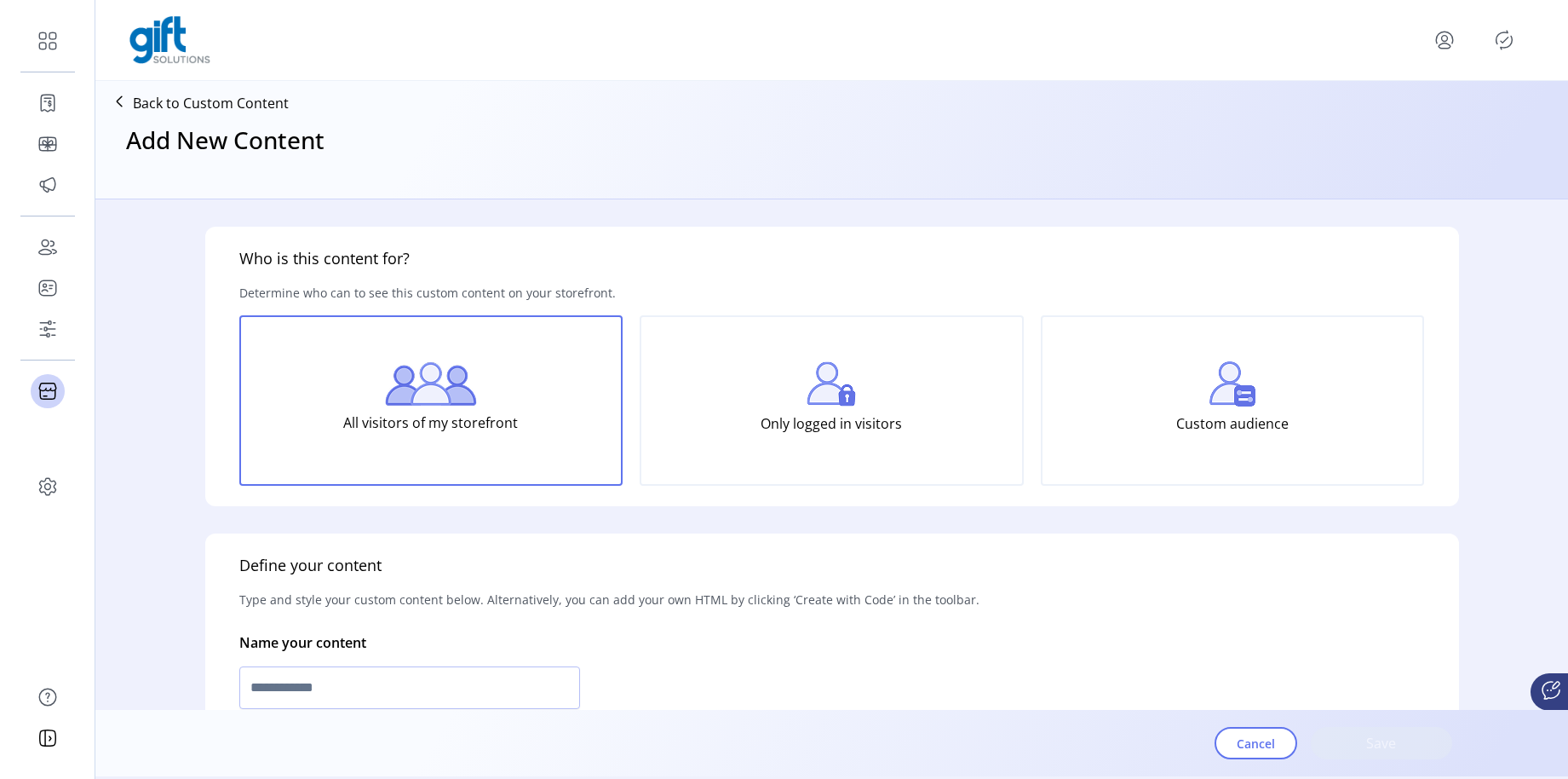
click at [1468, 146] on div "Add New Content" at bounding box center [832, 155] width 1459 height 73
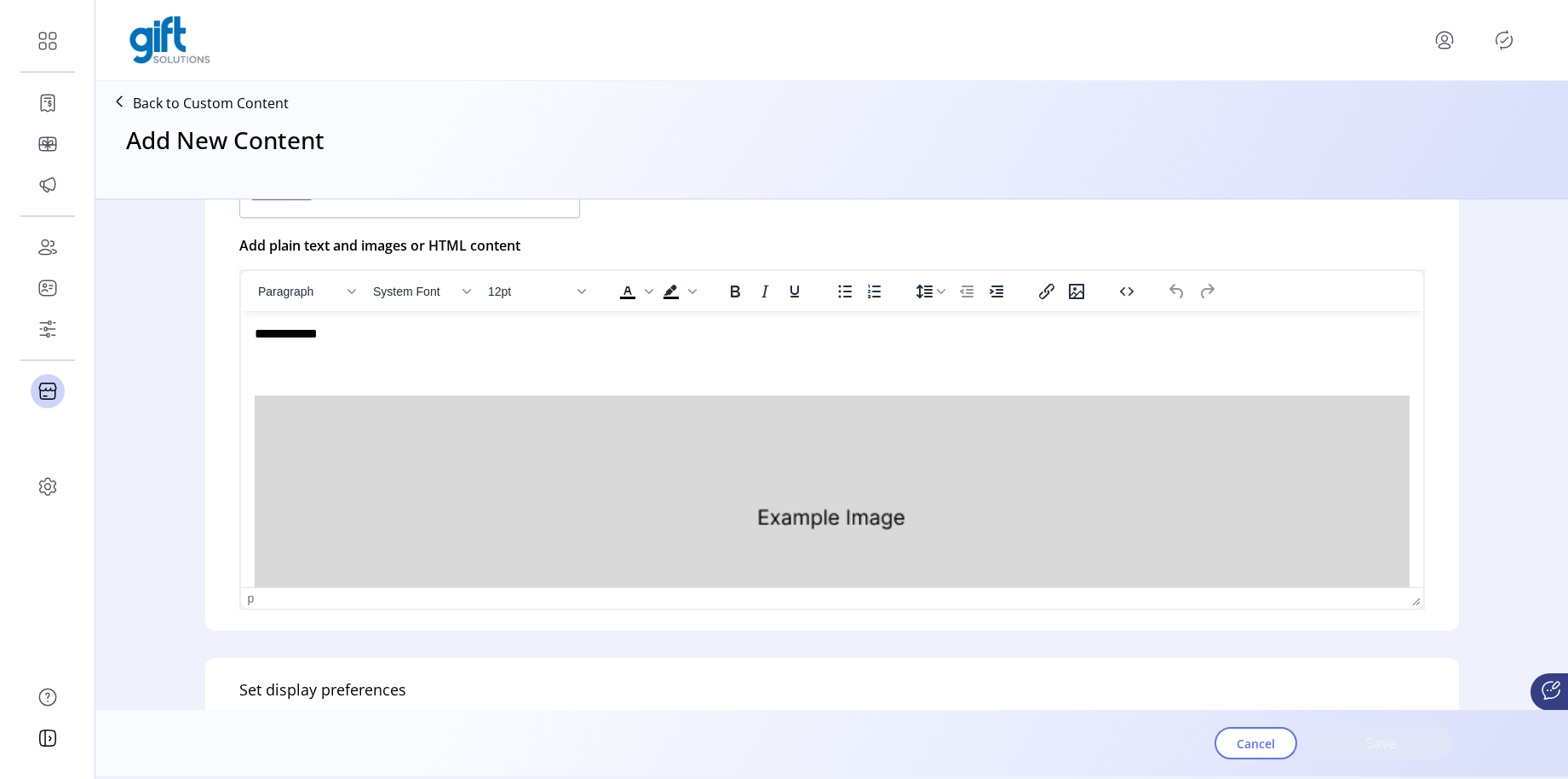
scroll to position [488, 0]
click at [936, 234] on div "Define your content Type and style your custom content below. Alternatively, yo…" at bounding box center [833, 340] width 1254 height 588
click at [1024, 370] on p "Rich Text Area. Press ALT-0 for help." at bounding box center [832, 503] width 1155 height 287
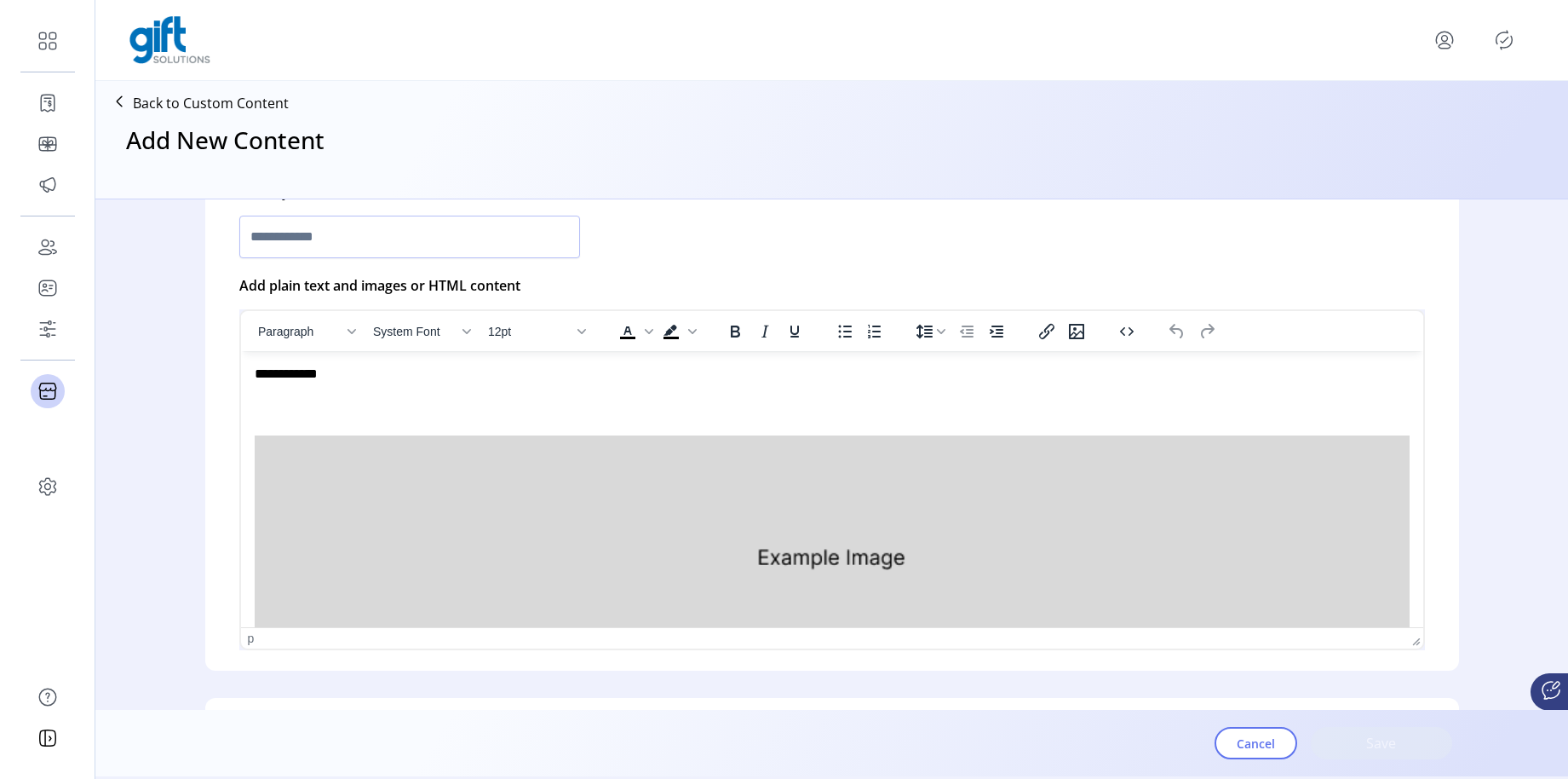
scroll to position [427, 0]
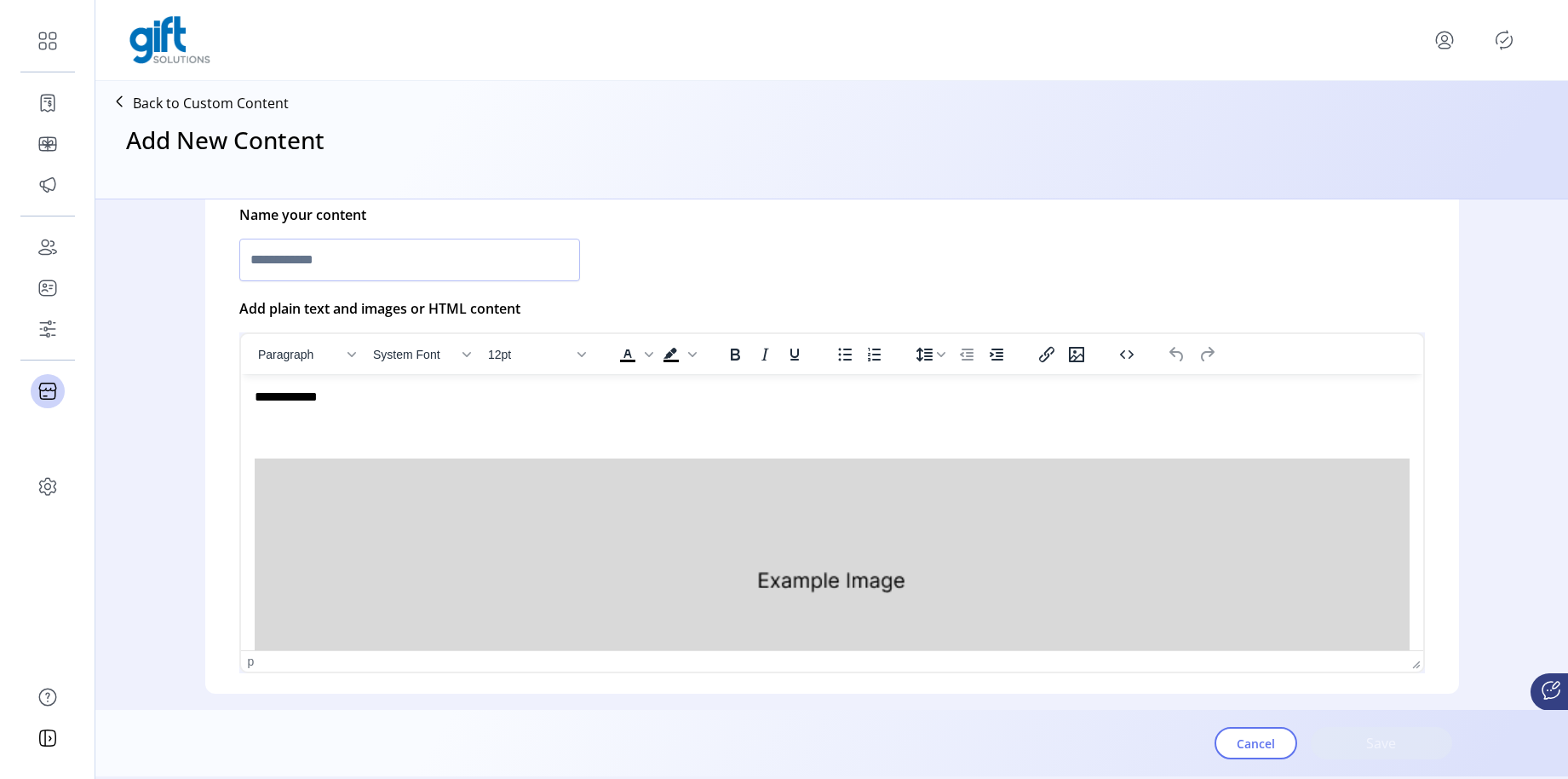
click at [944, 401] on div "**********" at bounding box center [821, 397] width 1134 height 19
click at [973, 426] on p "Rich Text Area. Press ALT-0 for help." at bounding box center [832, 563] width 1155 height 287
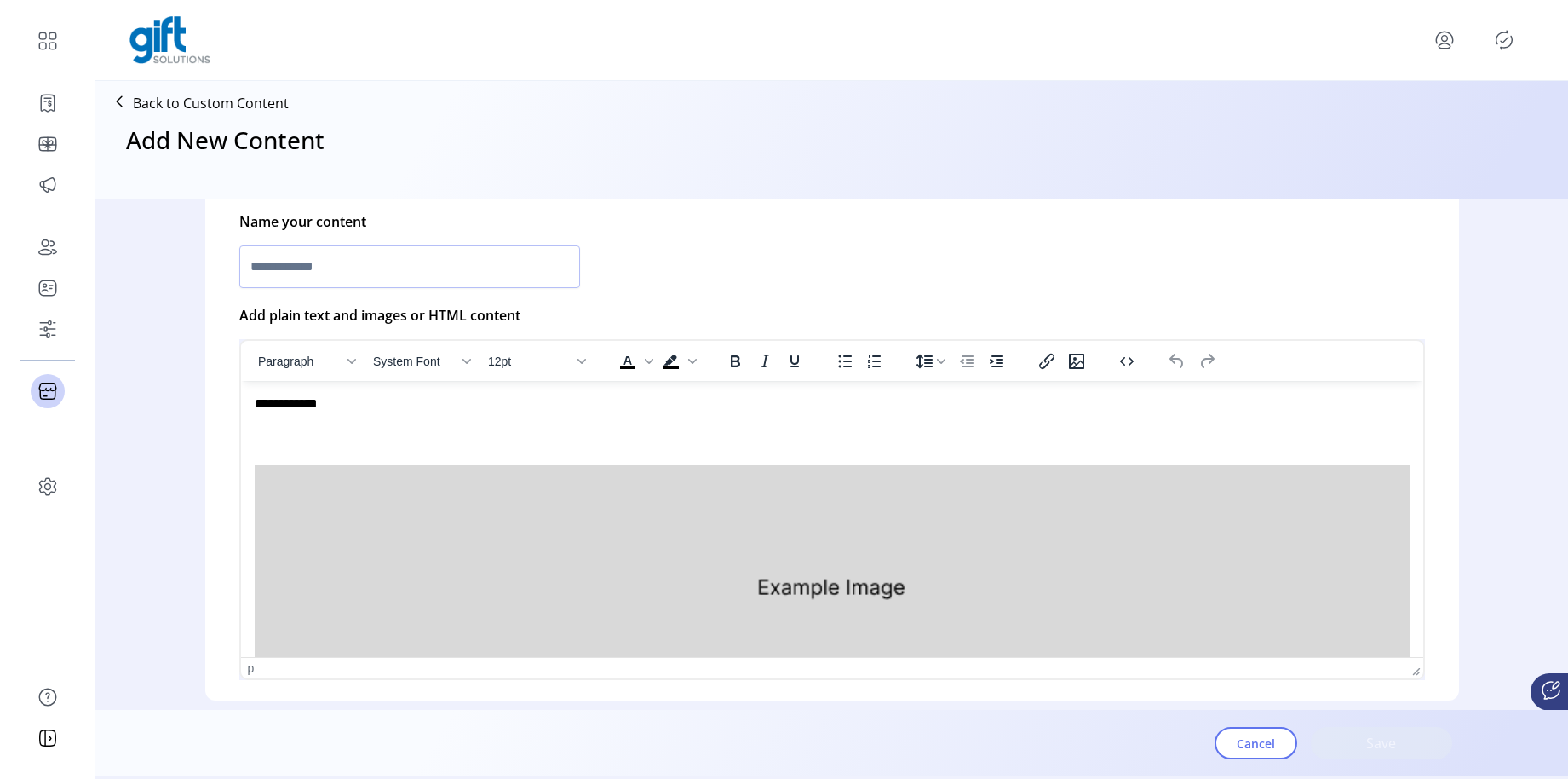
scroll to position [422, 0]
click at [558, 416] on body "**********" at bounding box center [832, 554] width 1155 height 320
click at [361, 409] on div "**********" at bounding box center [821, 403] width 1134 height 19
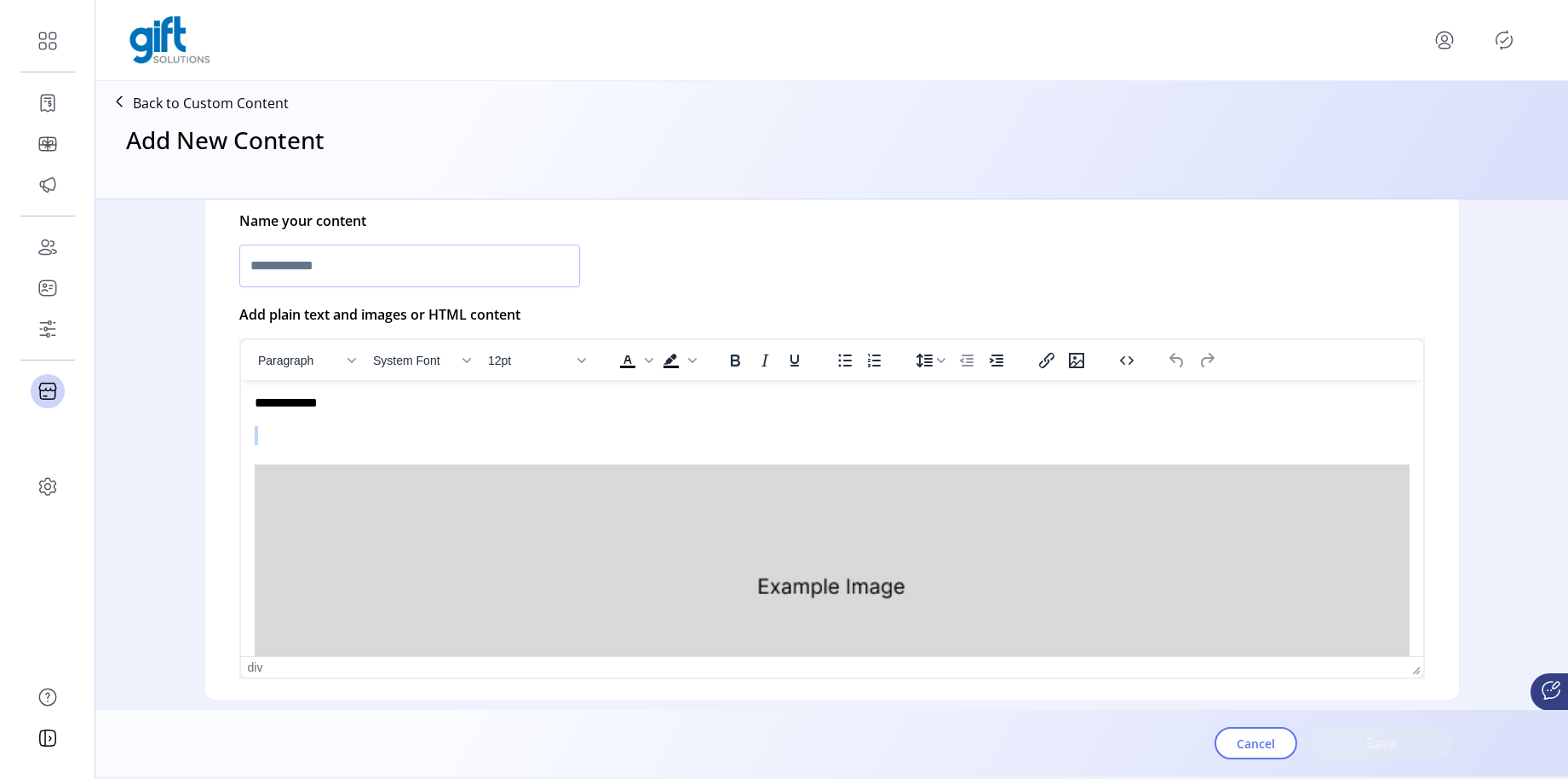
click at [361, 409] on div "**********" at bounding box center [821, 403] width 1134 height 19
